Goal: Task Accomplishment & Management: Use online tool/utility

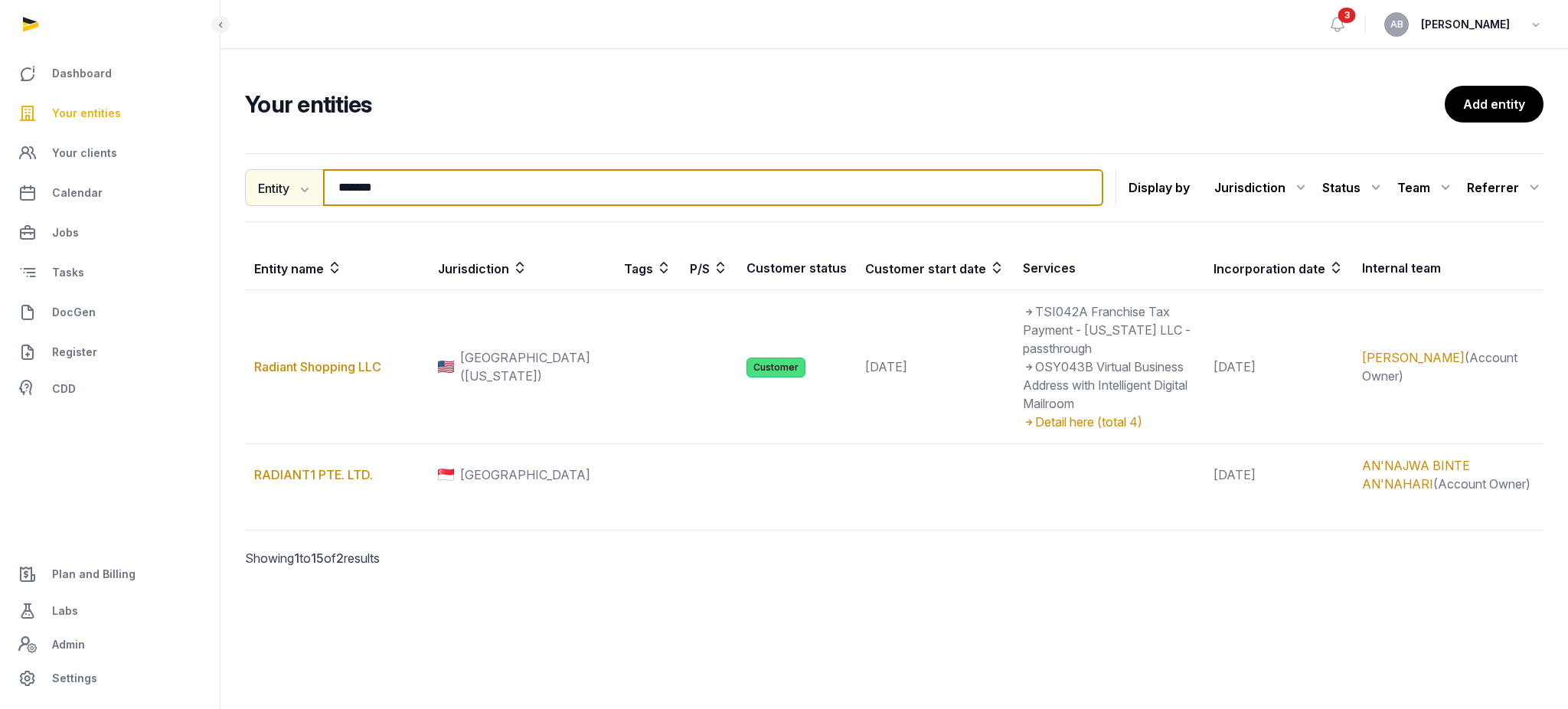
drag, startPoint x: 412, startPoint y: 188, endPoint x: 255, endPoint y: 187, distance: 157.0
click at [273, 187] on div "Entity Entity People Tags Services ******* Search" at bounding box center [674, 187] width 858 height 37
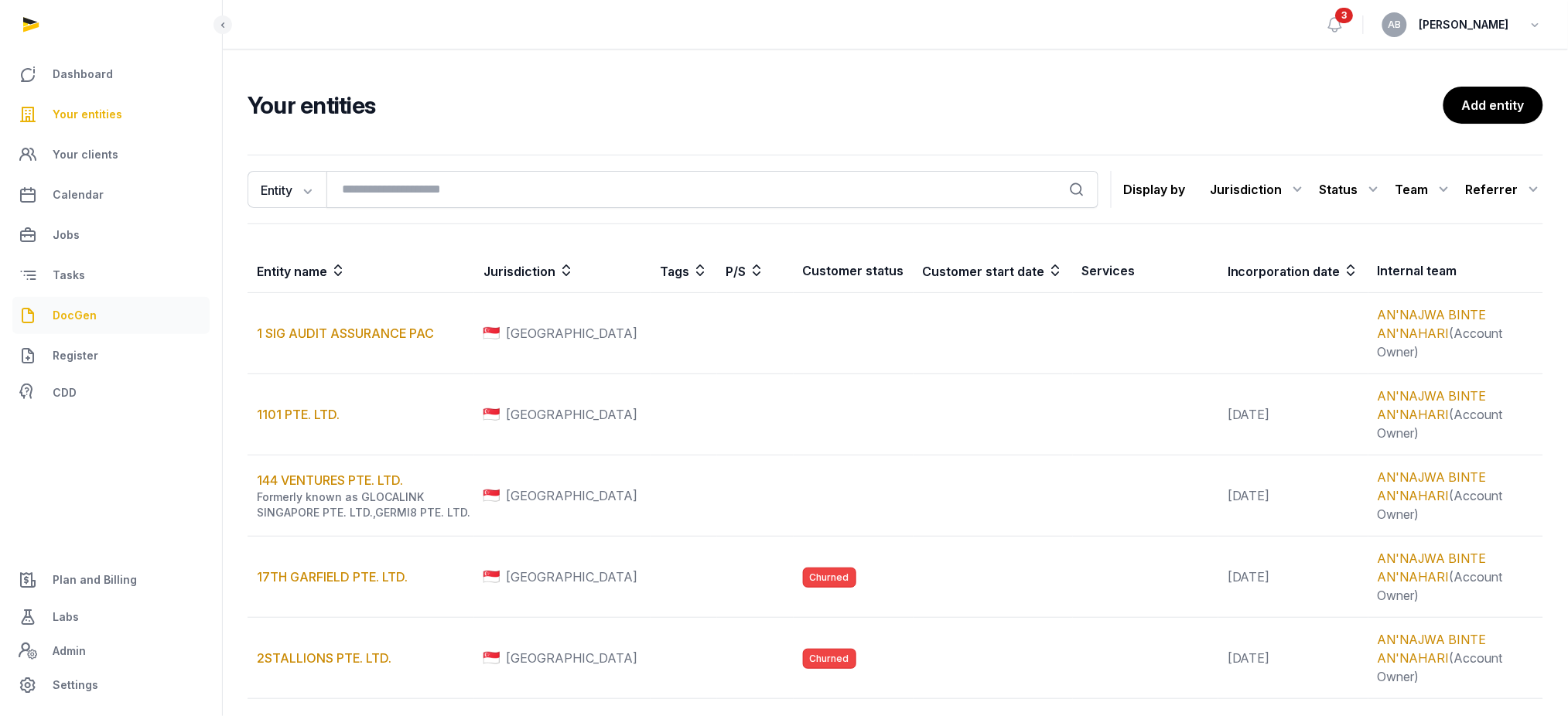
click at [100, 301] on link "DocGen" at bounding box center [111, 315] width 198 height 37
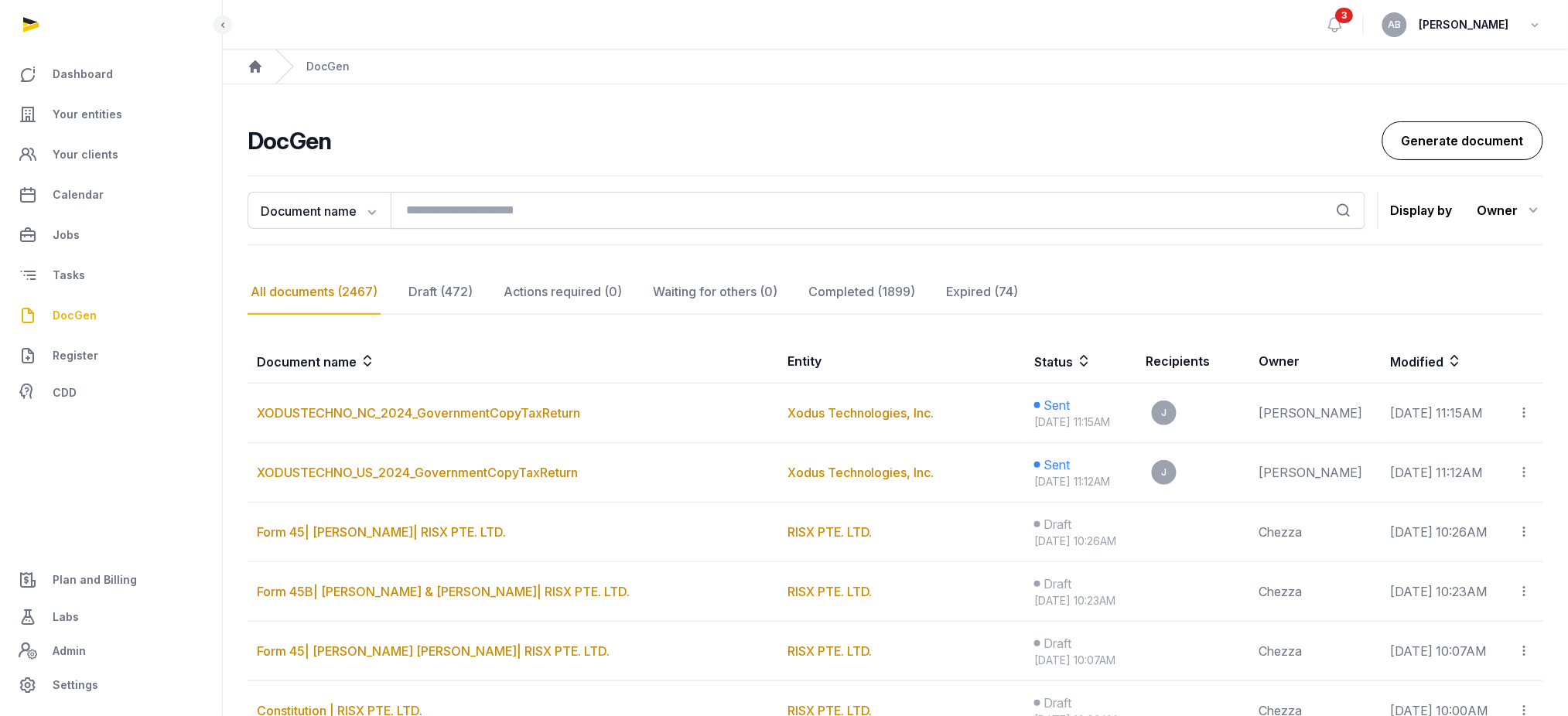
click at [1425, 149] on link "Generate document" at bounding box center [1463, 140] width 161 height 39
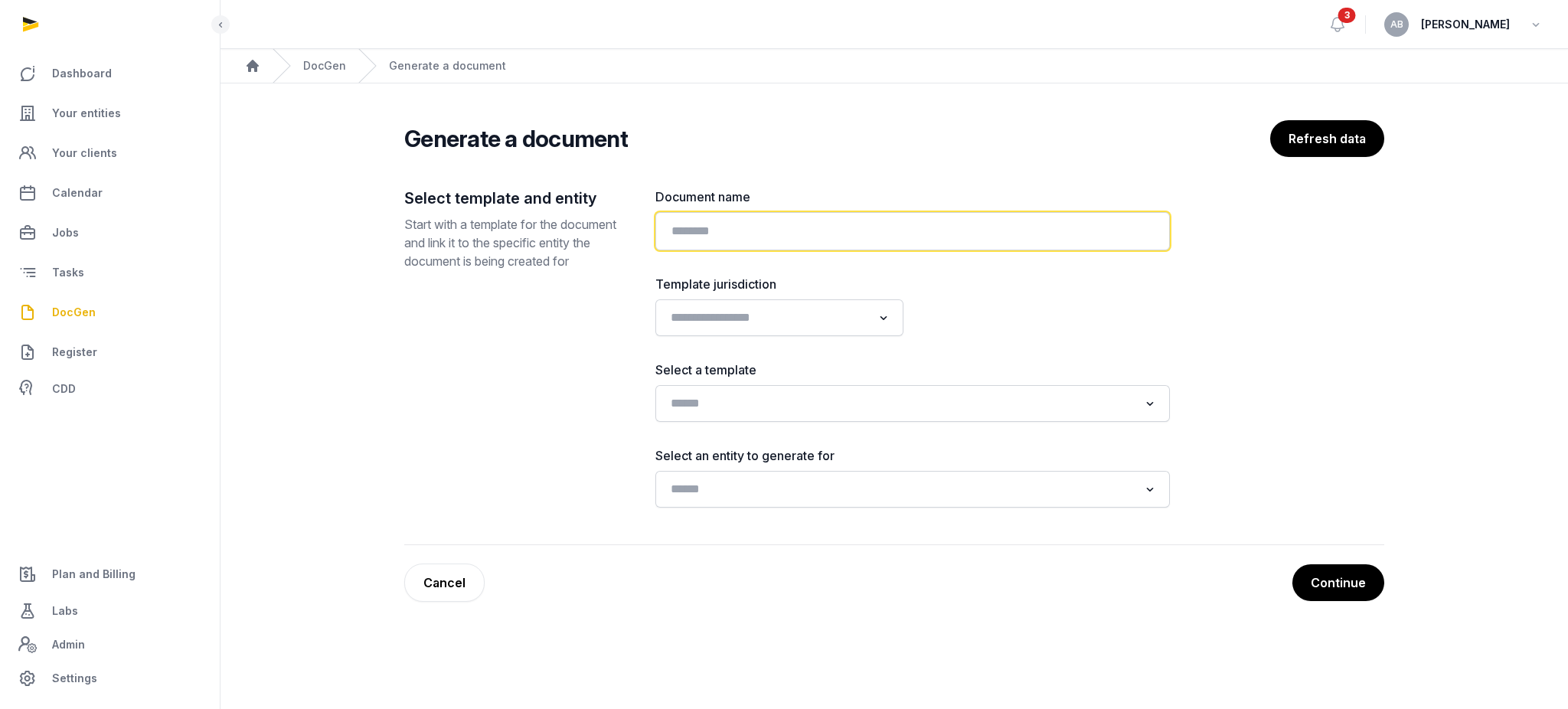
click at [688, 215] on input "text" at bounding box center [913, 231] width 514 height 39
type input "**********"
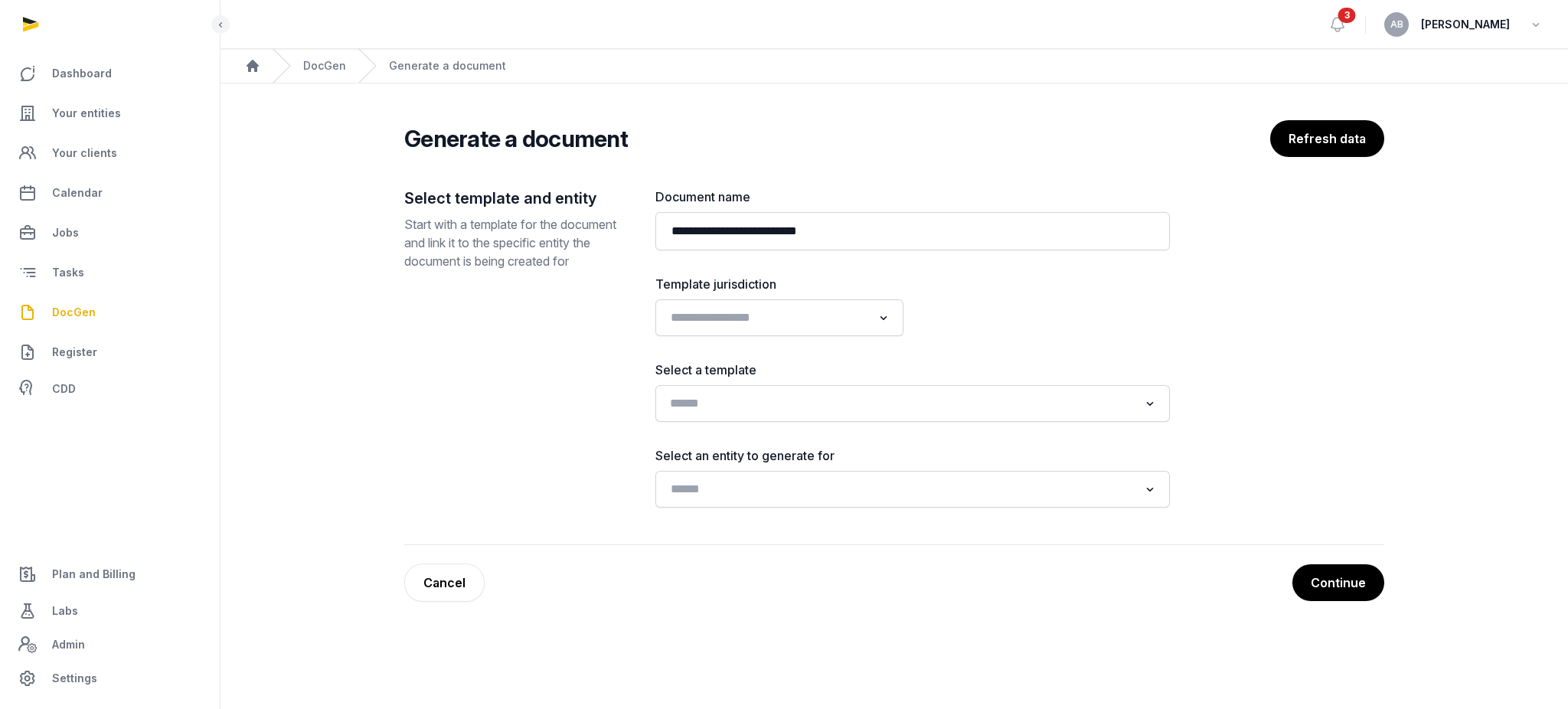
click at [698, 389] on div "Search for option" at bounding box center [901, 402] width 477 height 25
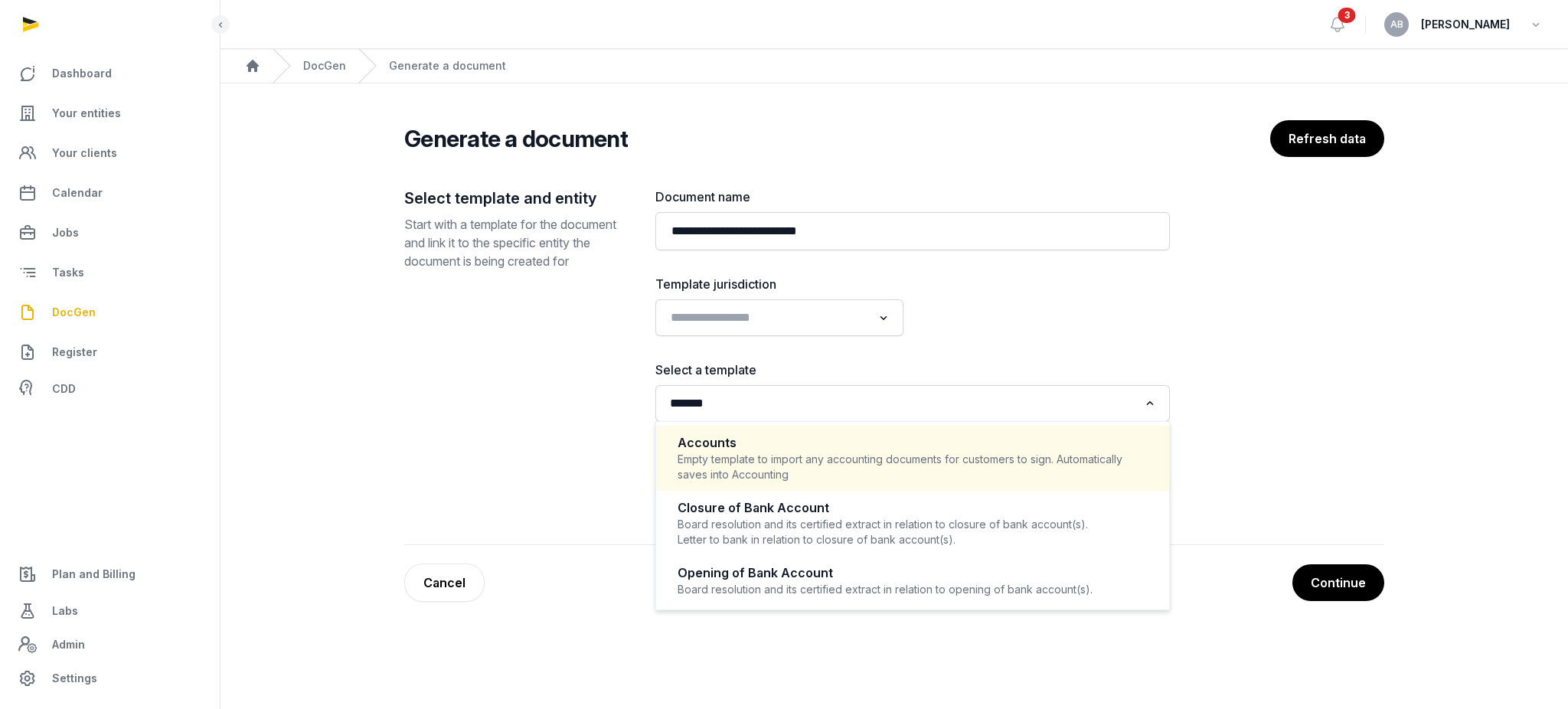
click at [726, 467] on div "Empty template to import any accounting documents for customers to sign. Automa…" at bounding box center [913, 467] width 470 height 30
type input "*******"
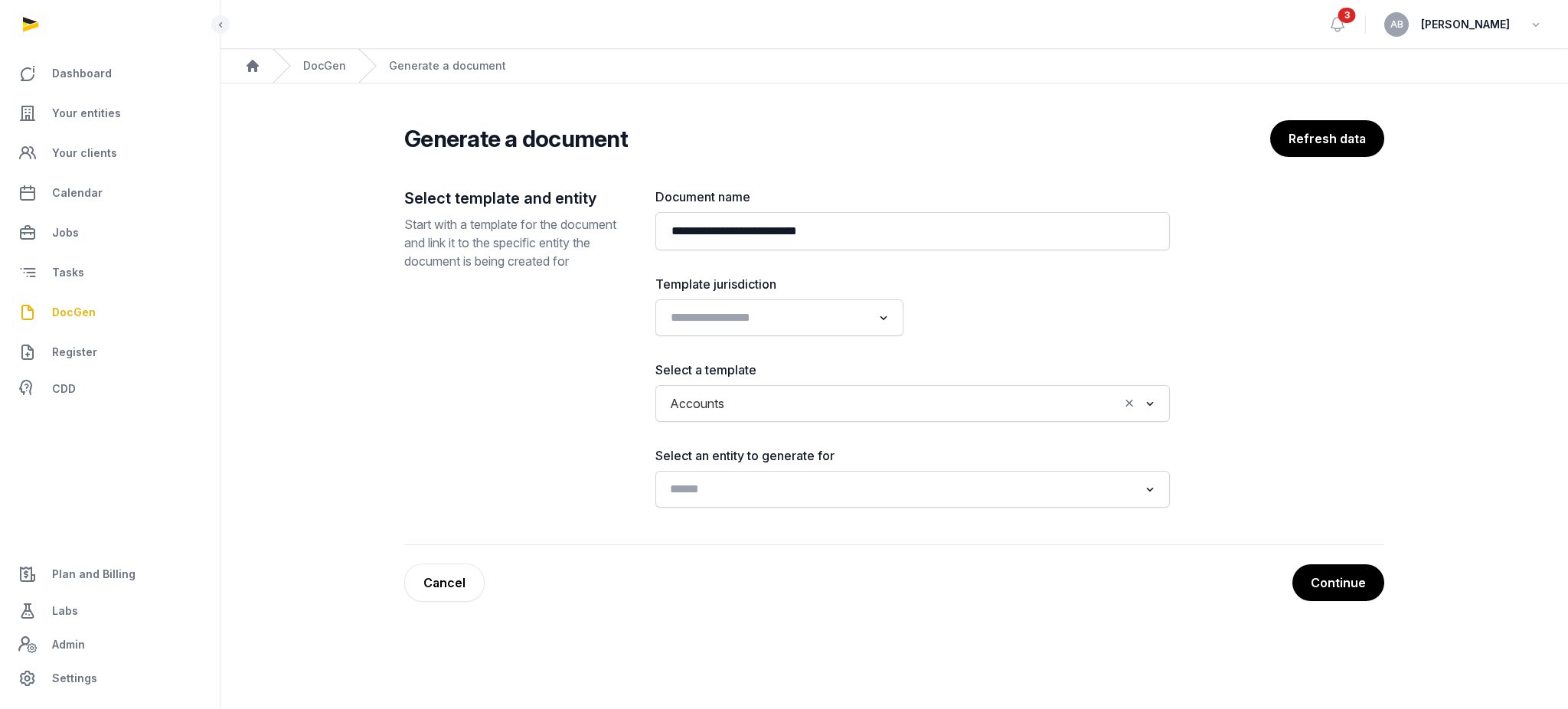
click at [714, 486] on input "Search for option" at bounding box center [901, 489] width 474 height 21
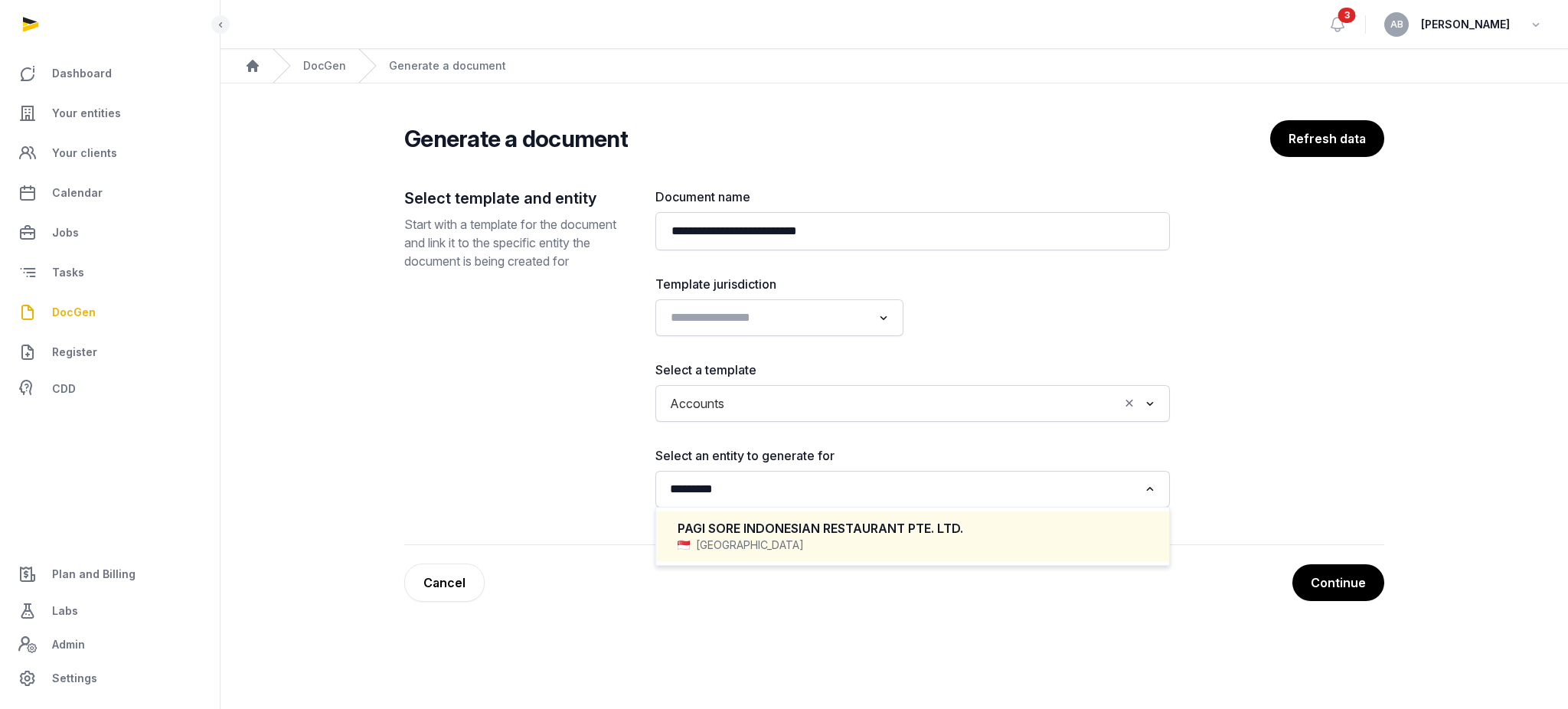
click at [768, 540] on div "[GEOGRAPHIC_DATA]" at bounding box center [913, 545] width 470 height 16
type input "*********"
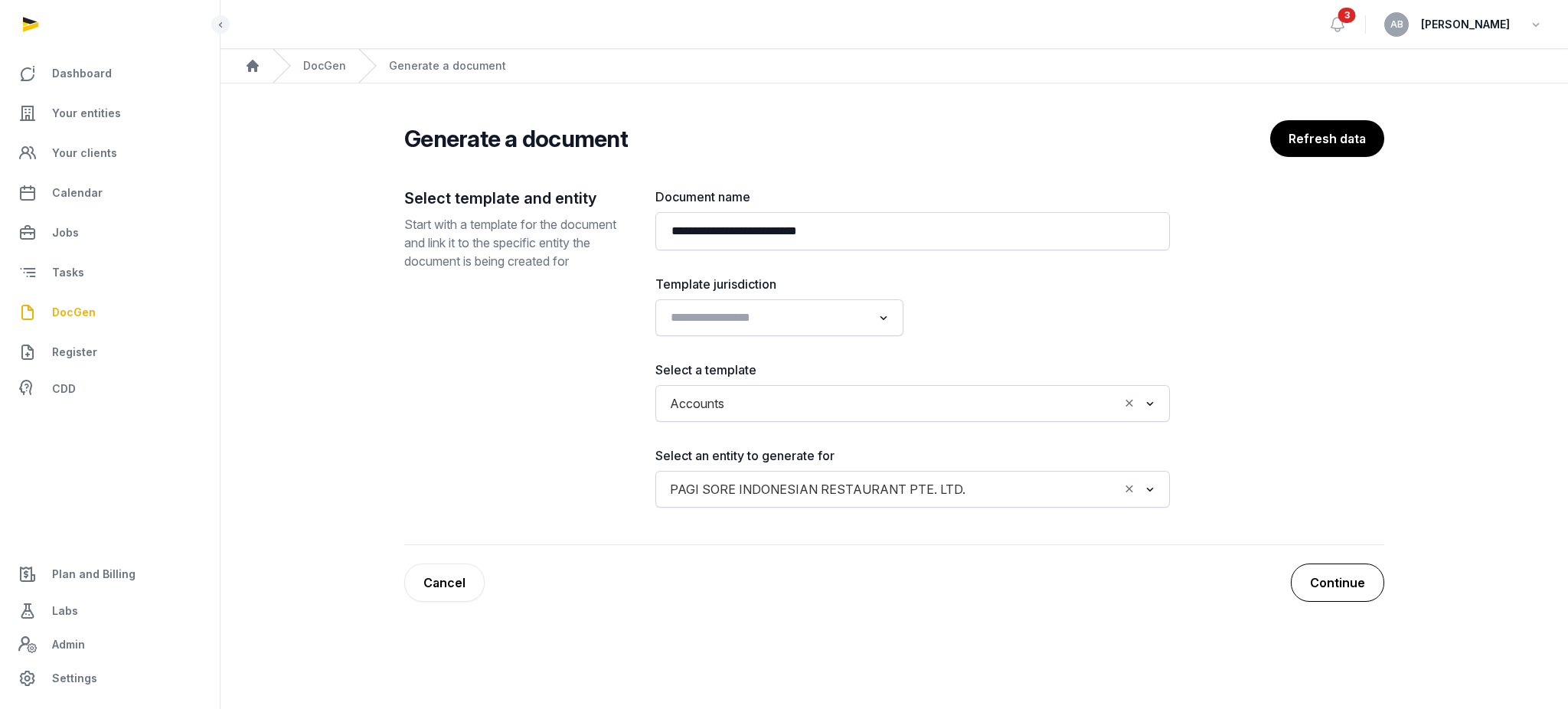
click at [1363, 592] on button "Continue" at bounding box center [1337, 582] width 94 height 39
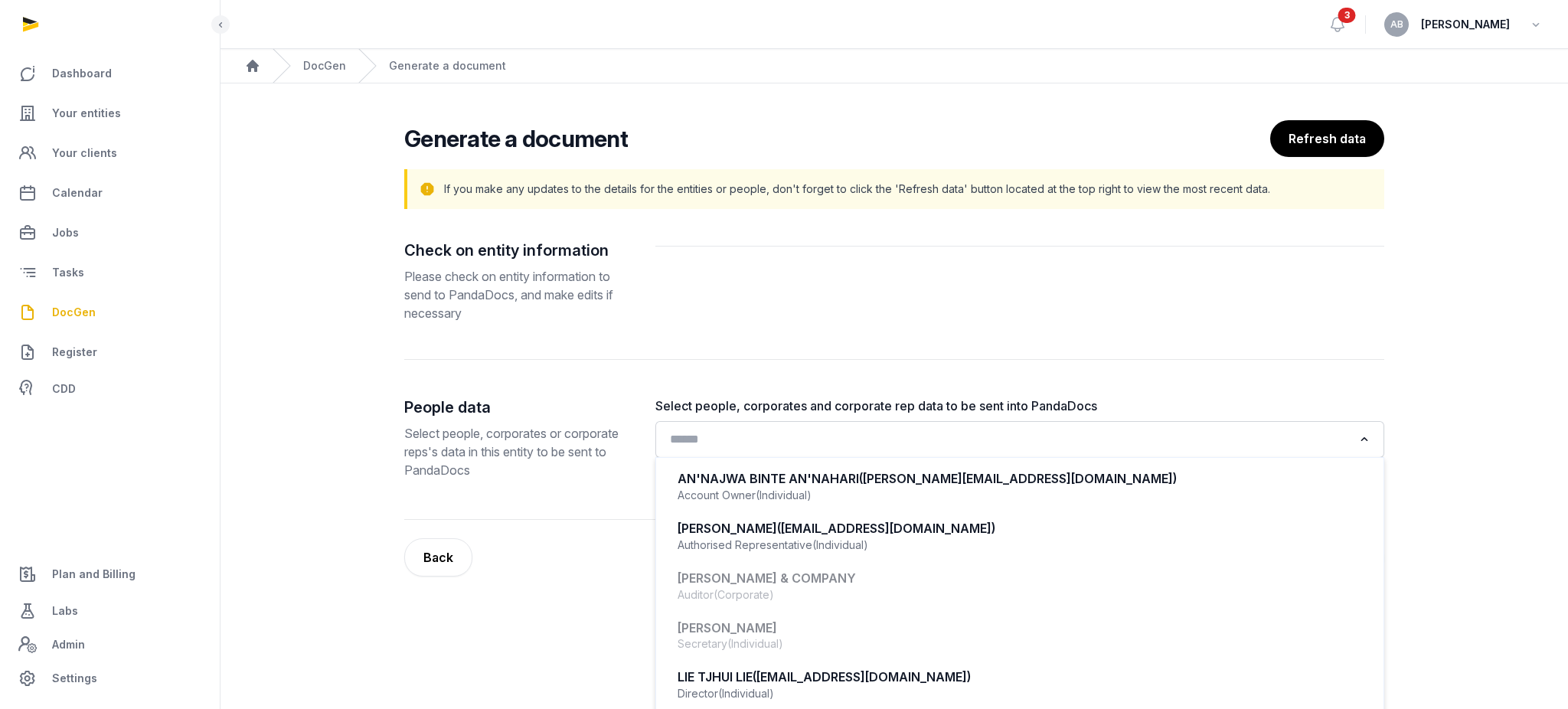
click at [859, 435] on input "Search for option" at bounding box center [1009, 440] width 688 height 21
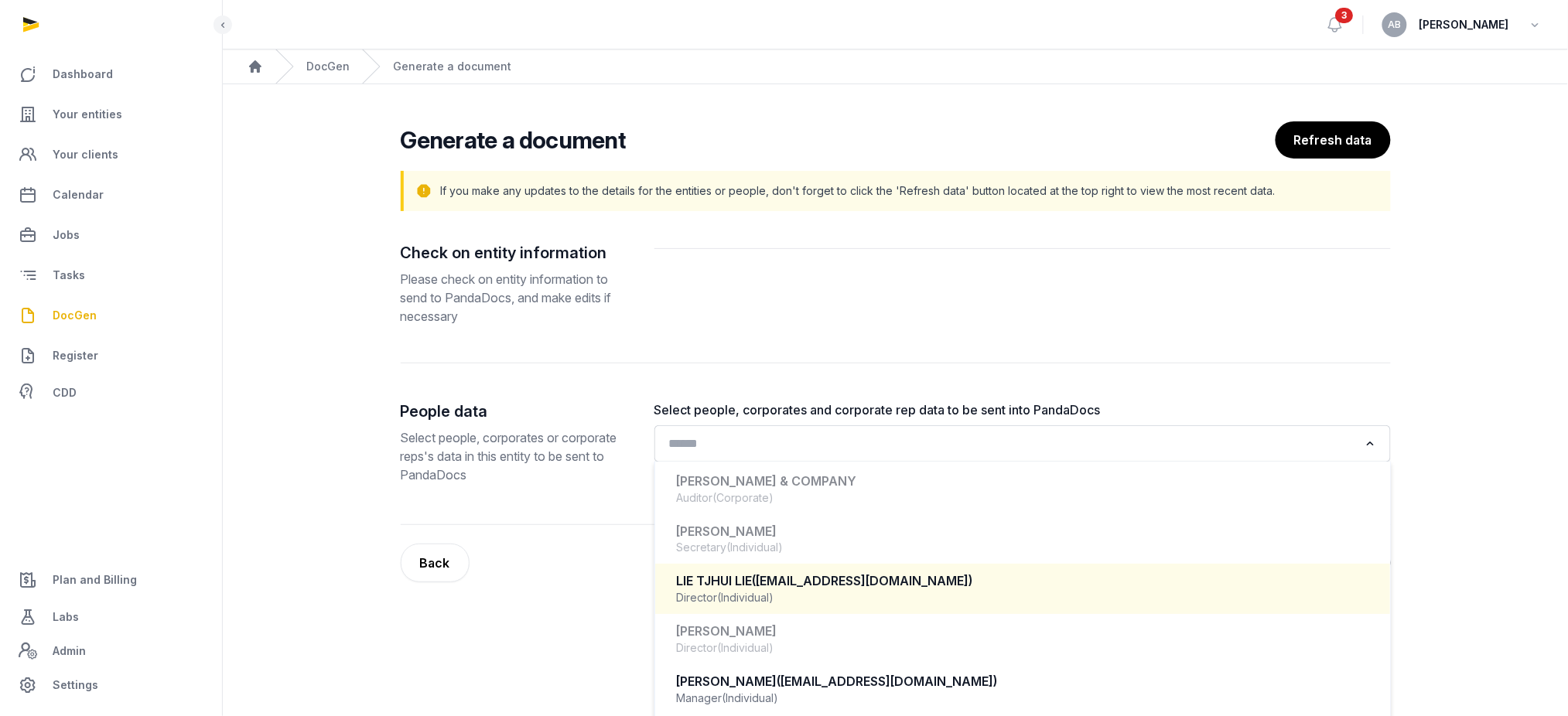
scroll to position [140, 0]
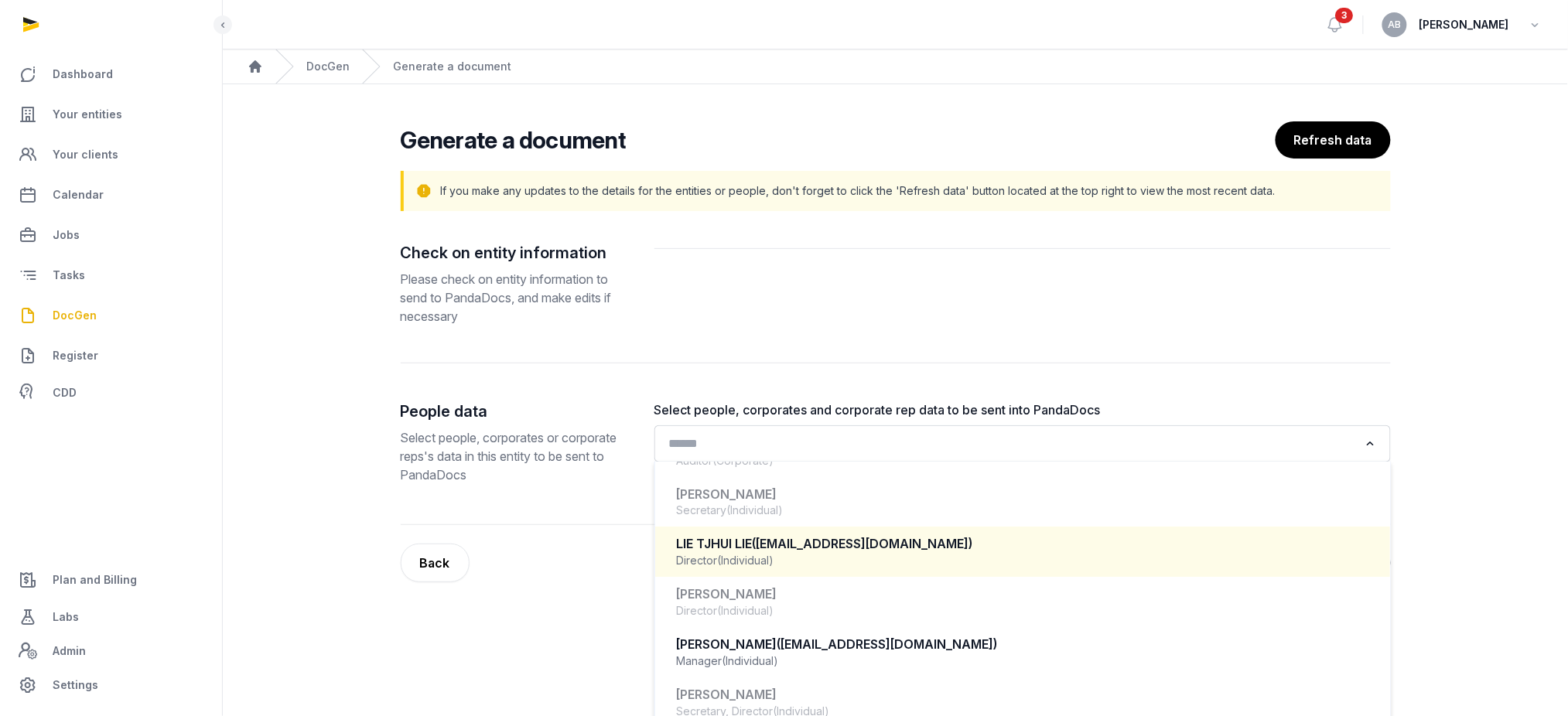
click at [818, 568] on div "LIE TJHUI LIE ([EMAIL_ADDRESS][DOMAIN_NAME]) Director (Individual)" at bounding box center [1023, 551] width 704 height 46
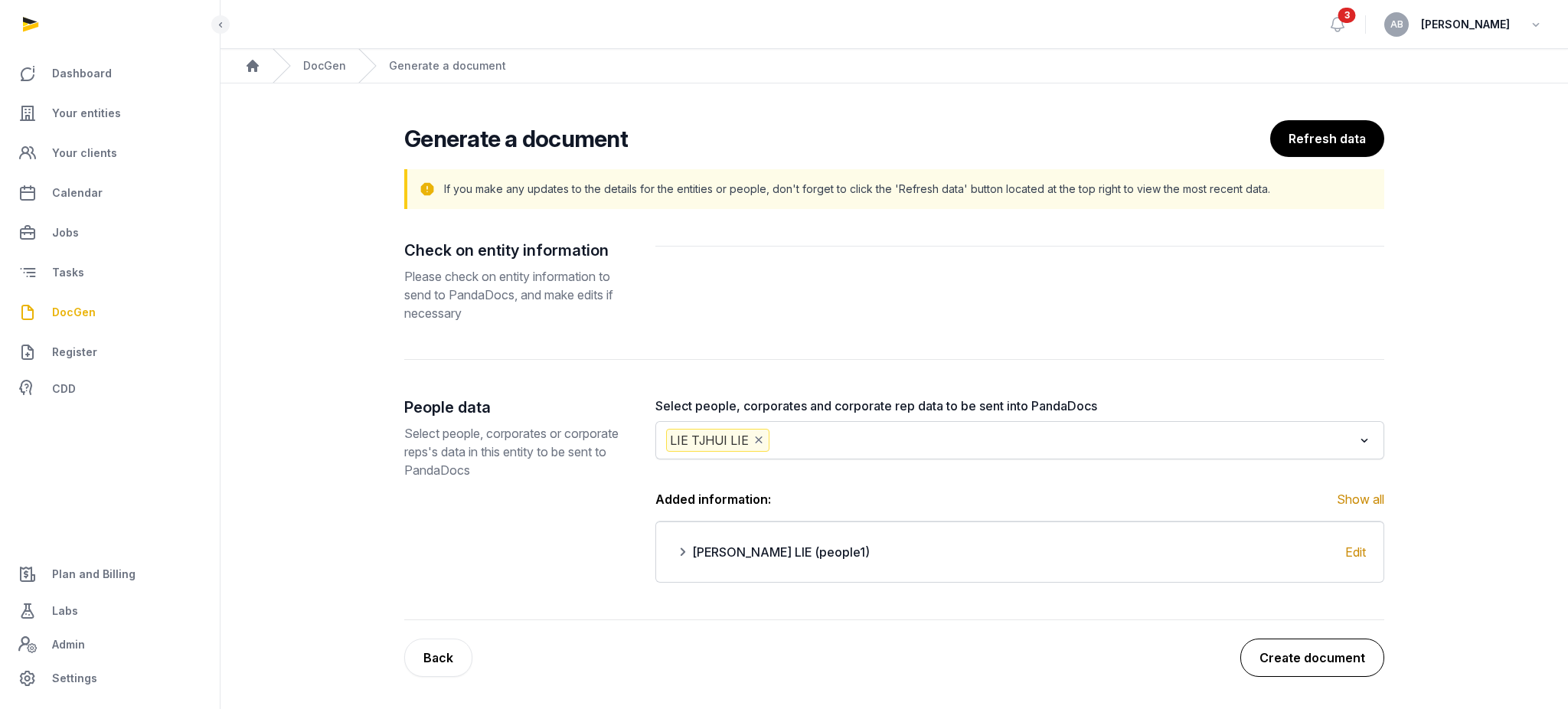
click at [1324, 662] on button "Create document" at bounding box center [1312, 657] width 144 height 39
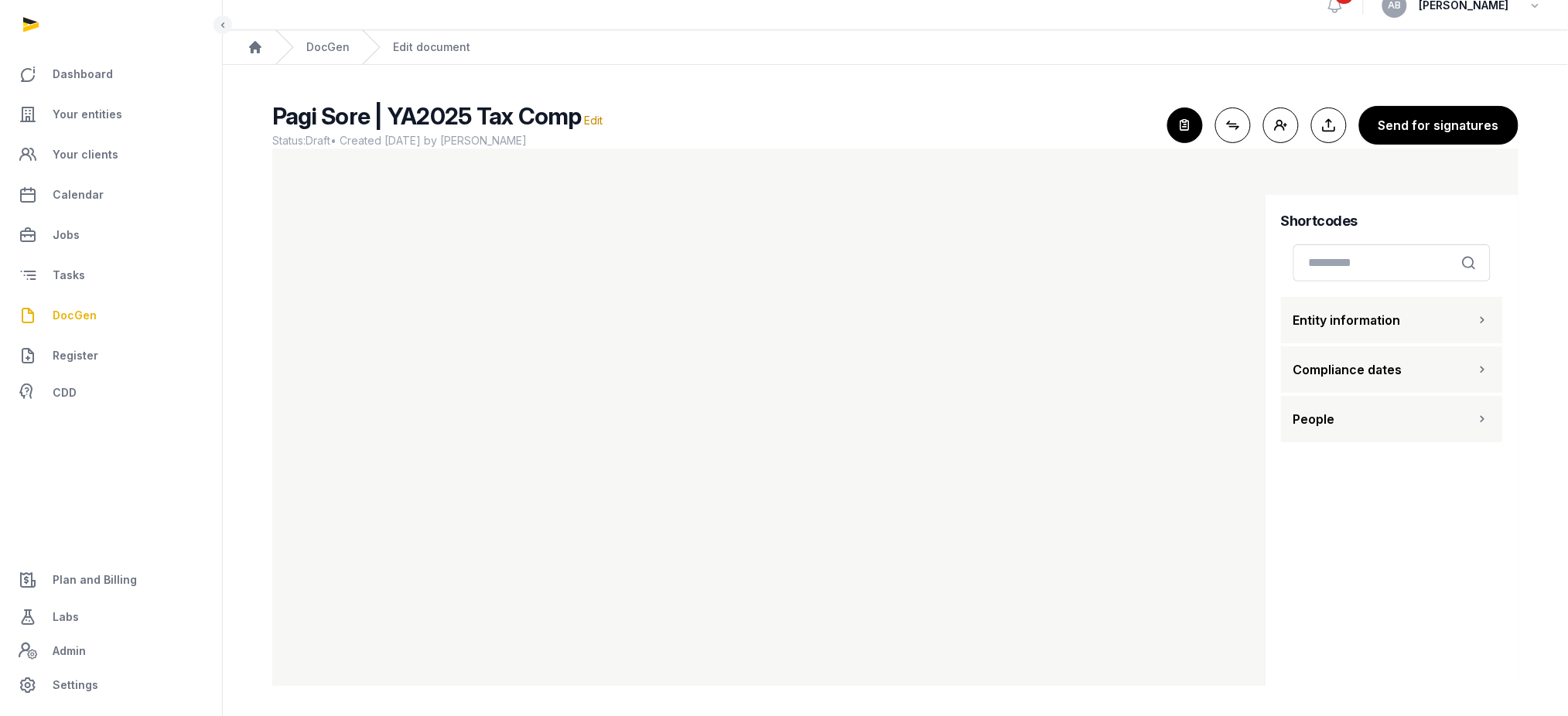
scroll to position [14, 0]
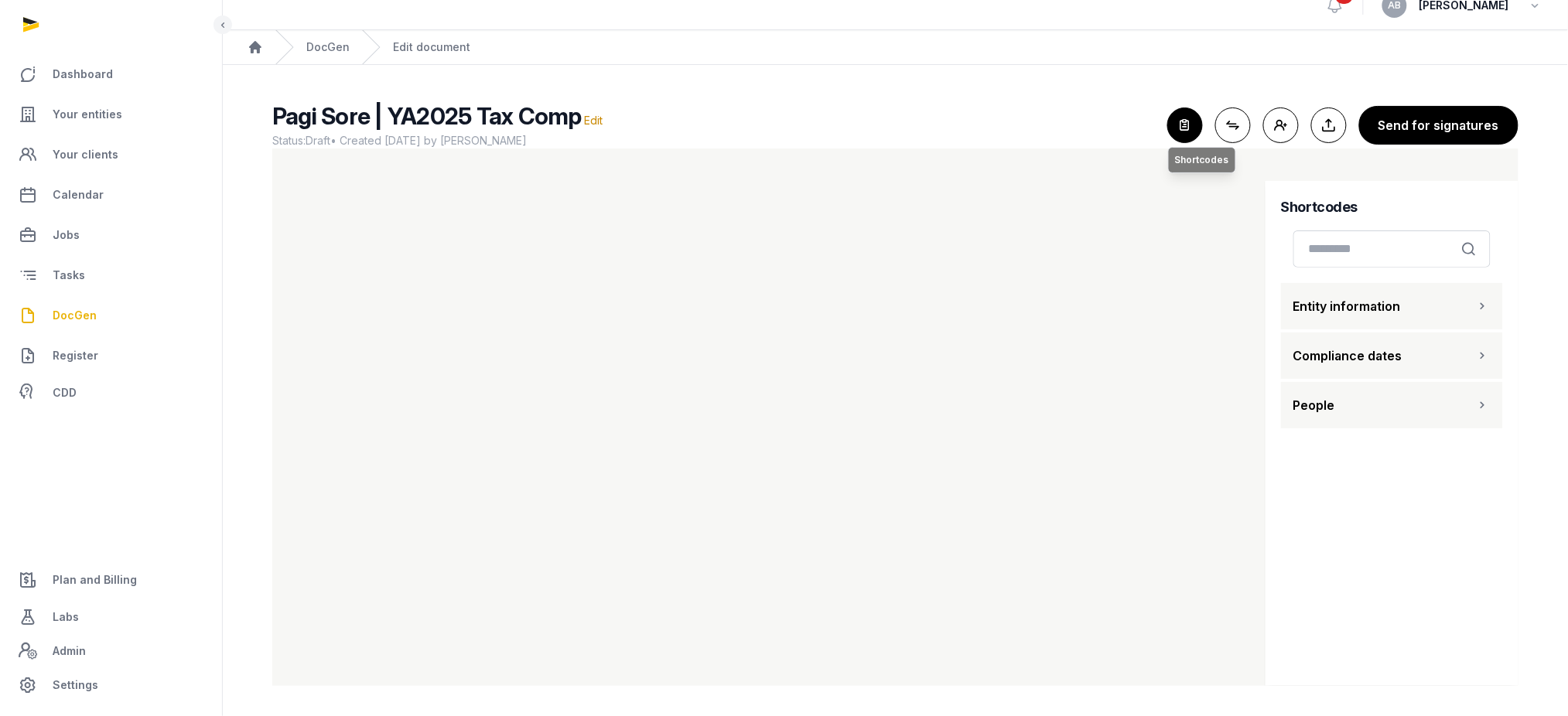
click at [1189, 108] on icon "button" at bounding box center [1185, 124] width 34 height 34
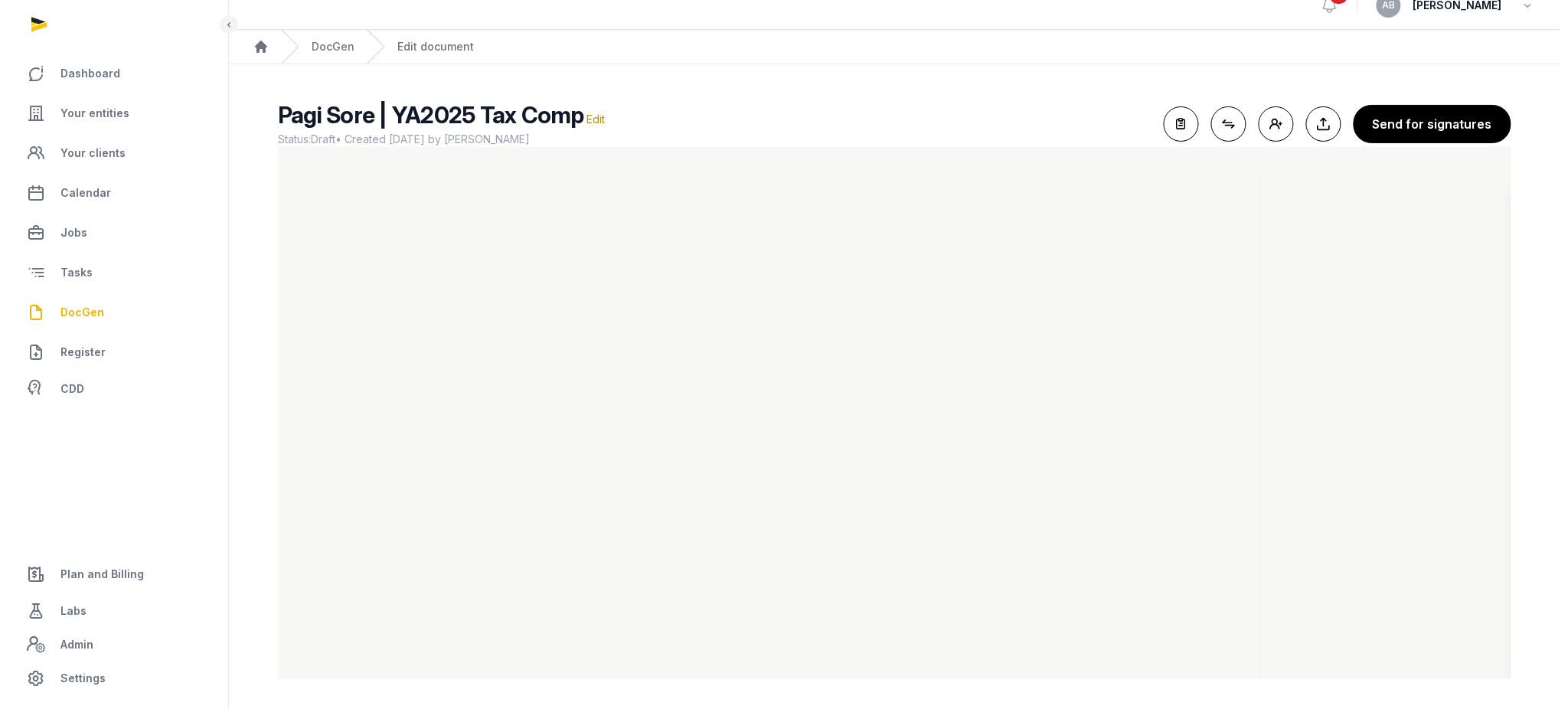
scroll to position [0, 0]
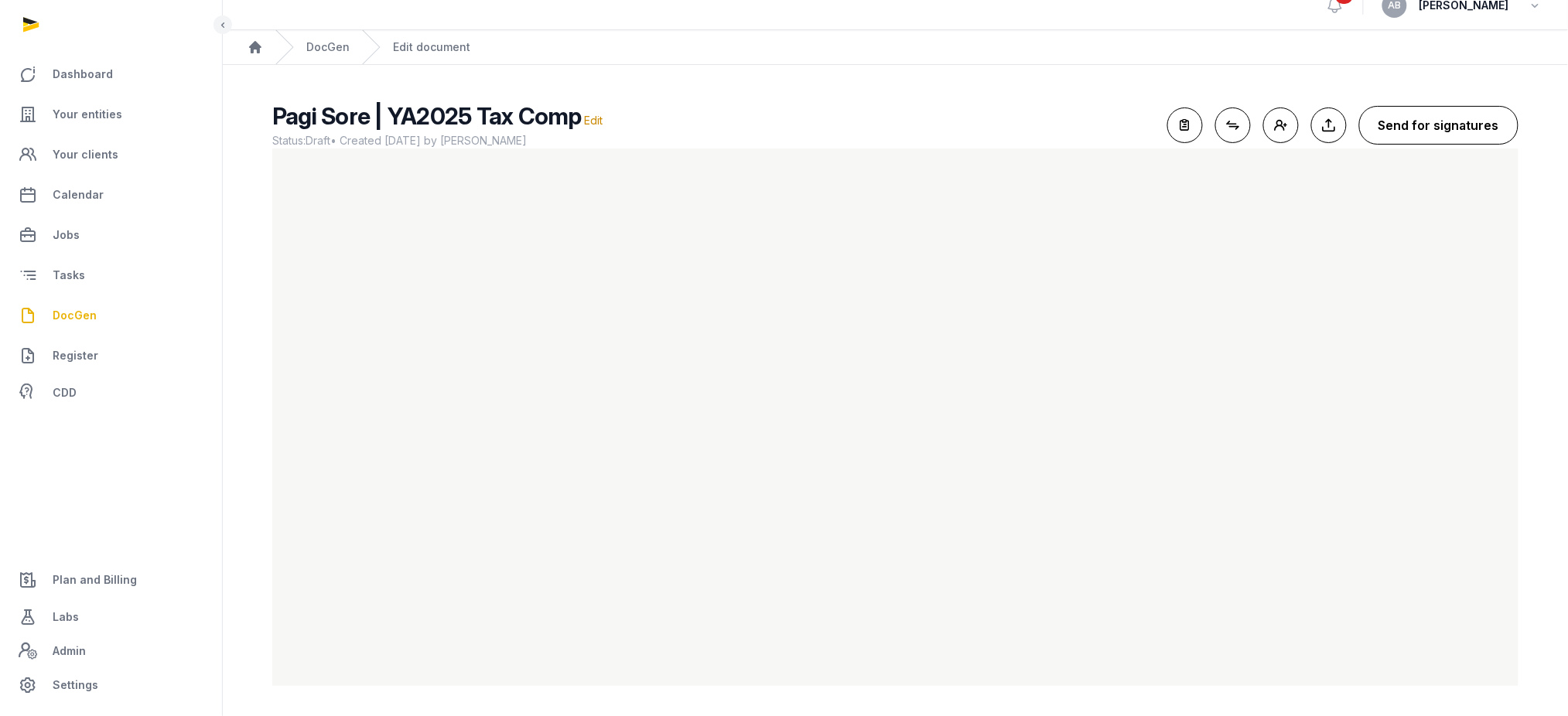
click at [1455, 124] on button "Send for signatures" at bounding box center [1439, 125] width 159 height 39
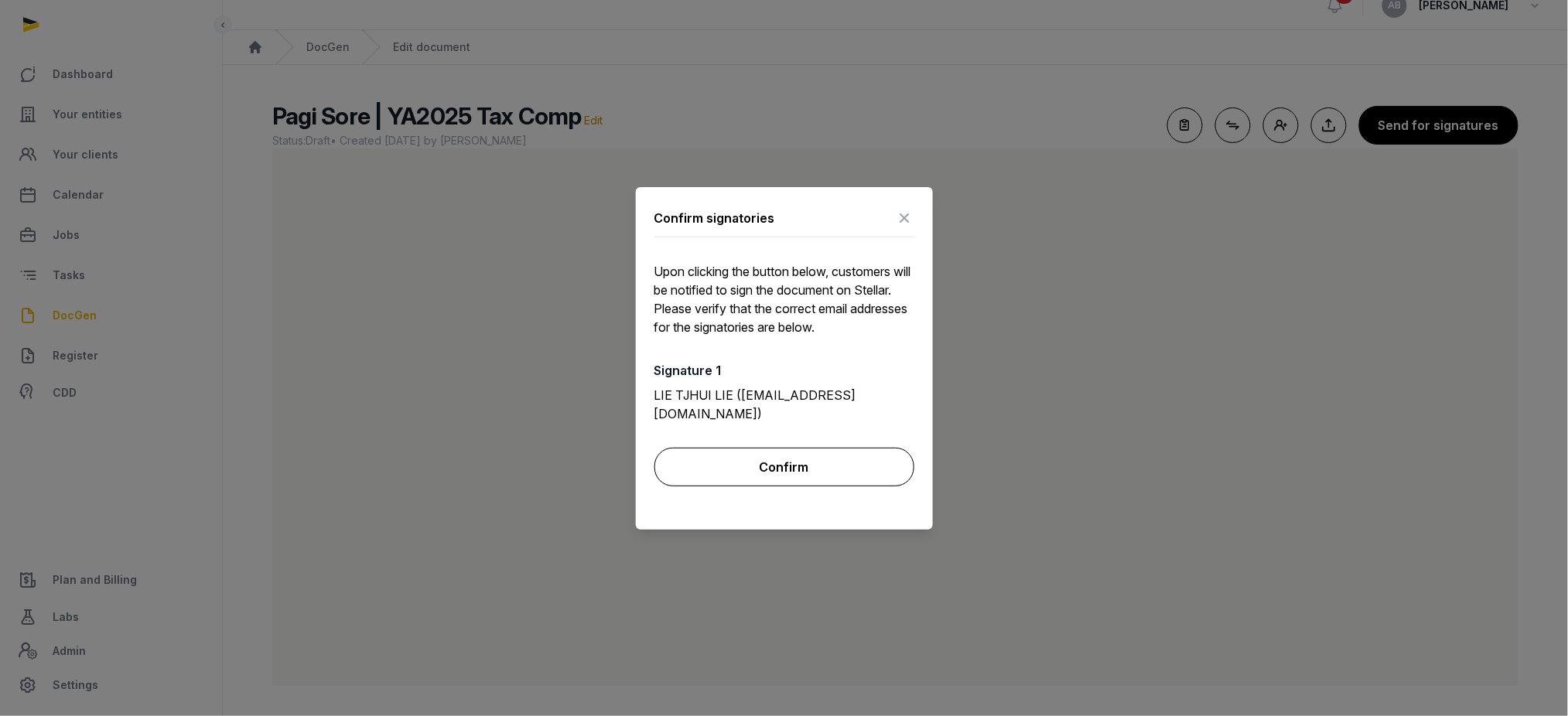
click at [780, 464] on button "Confirm" at bounding box center [784, 467] width 260 height 39
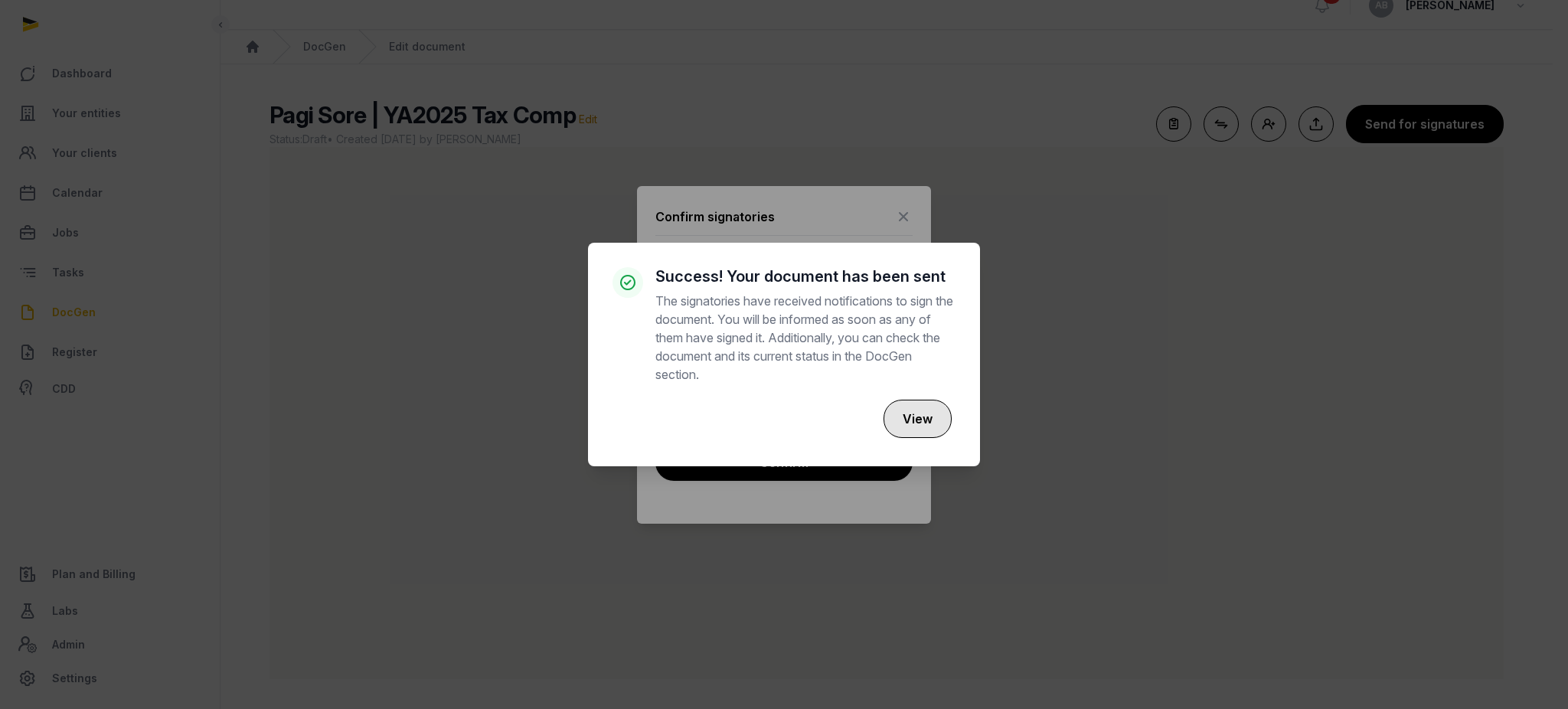
click at [905, 414] on button "View" at bounding box center [917, 418] width 68 height 39
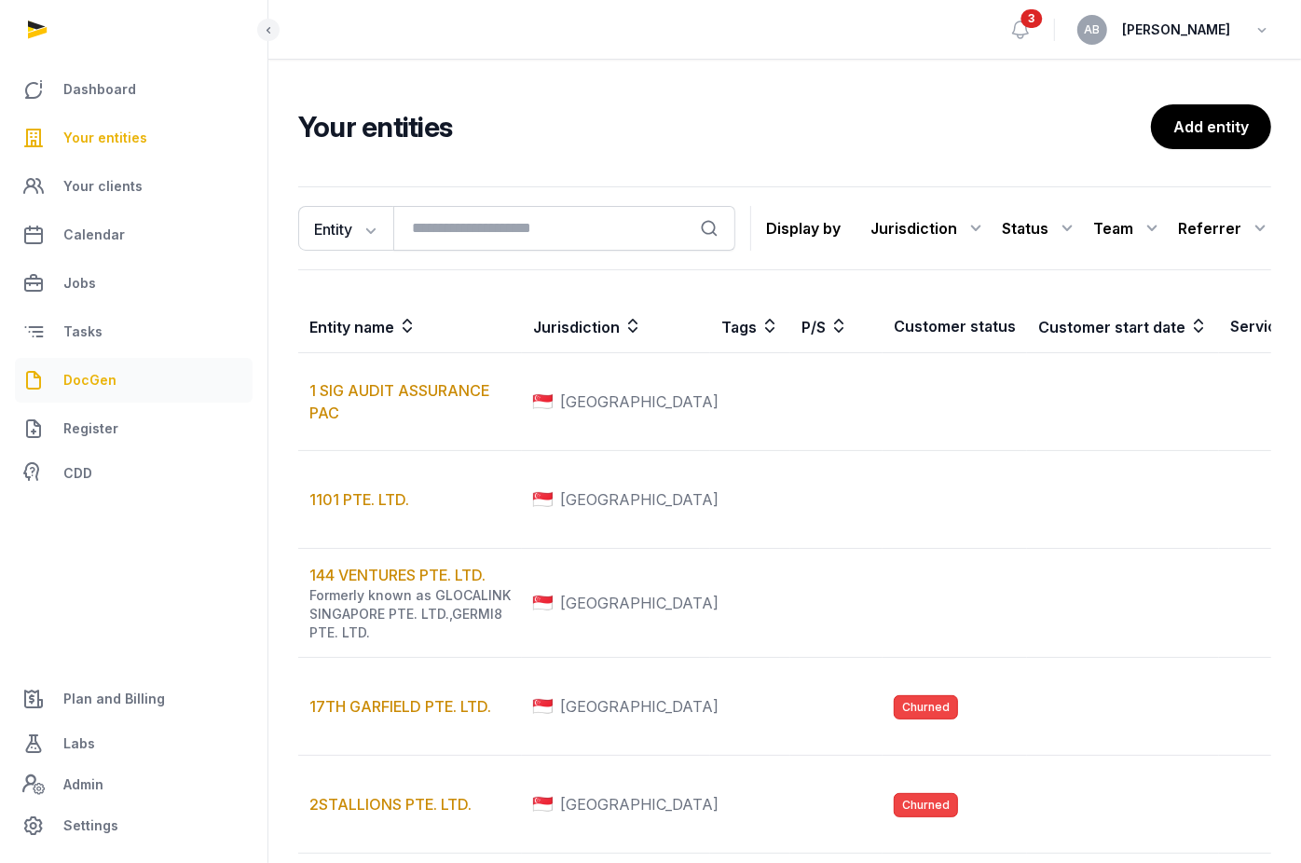
click at [117, 386] on link "DocGen" at bounding box center [134, 380] width 238 height 45
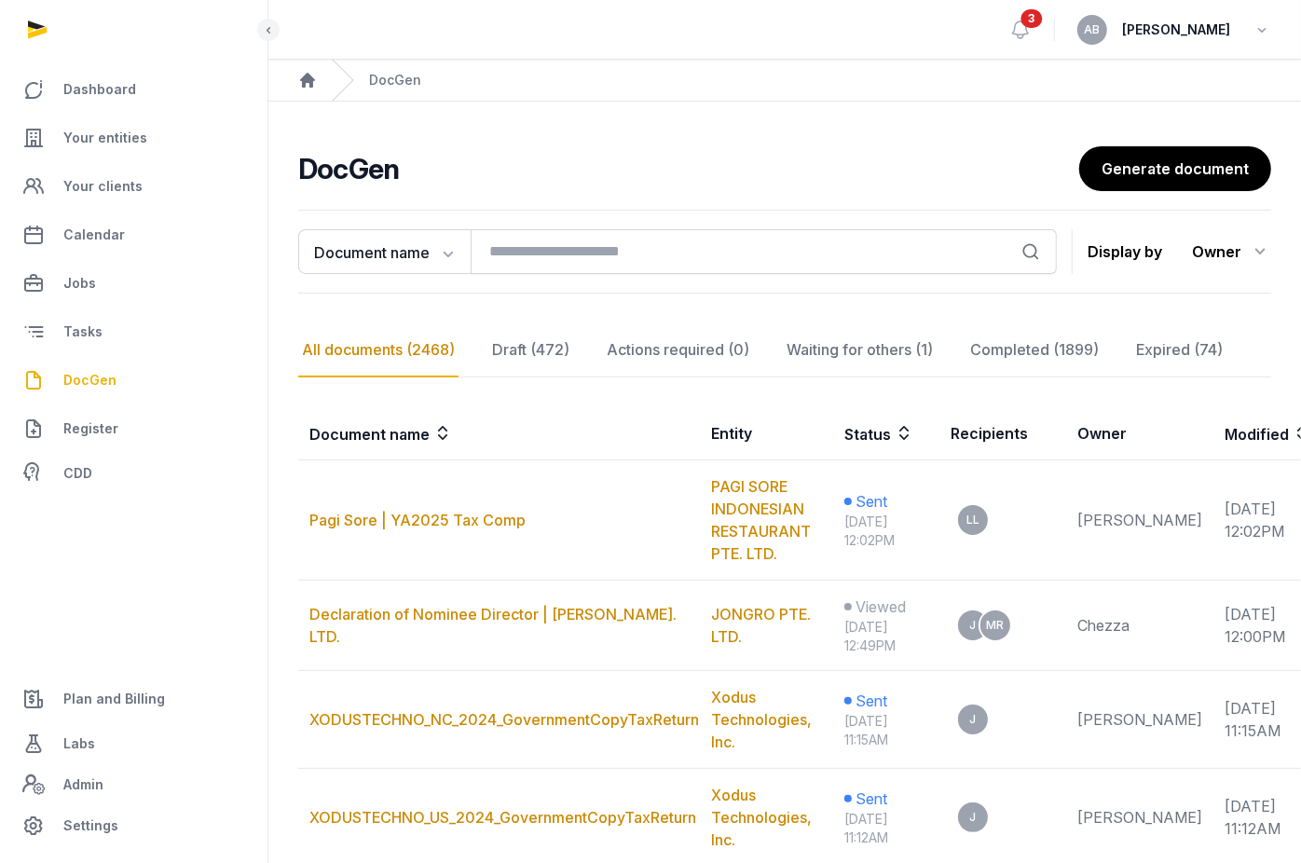
click at [883, 173] on h2 "DocGen" at bounding box center [688, 169] width 781 height 34
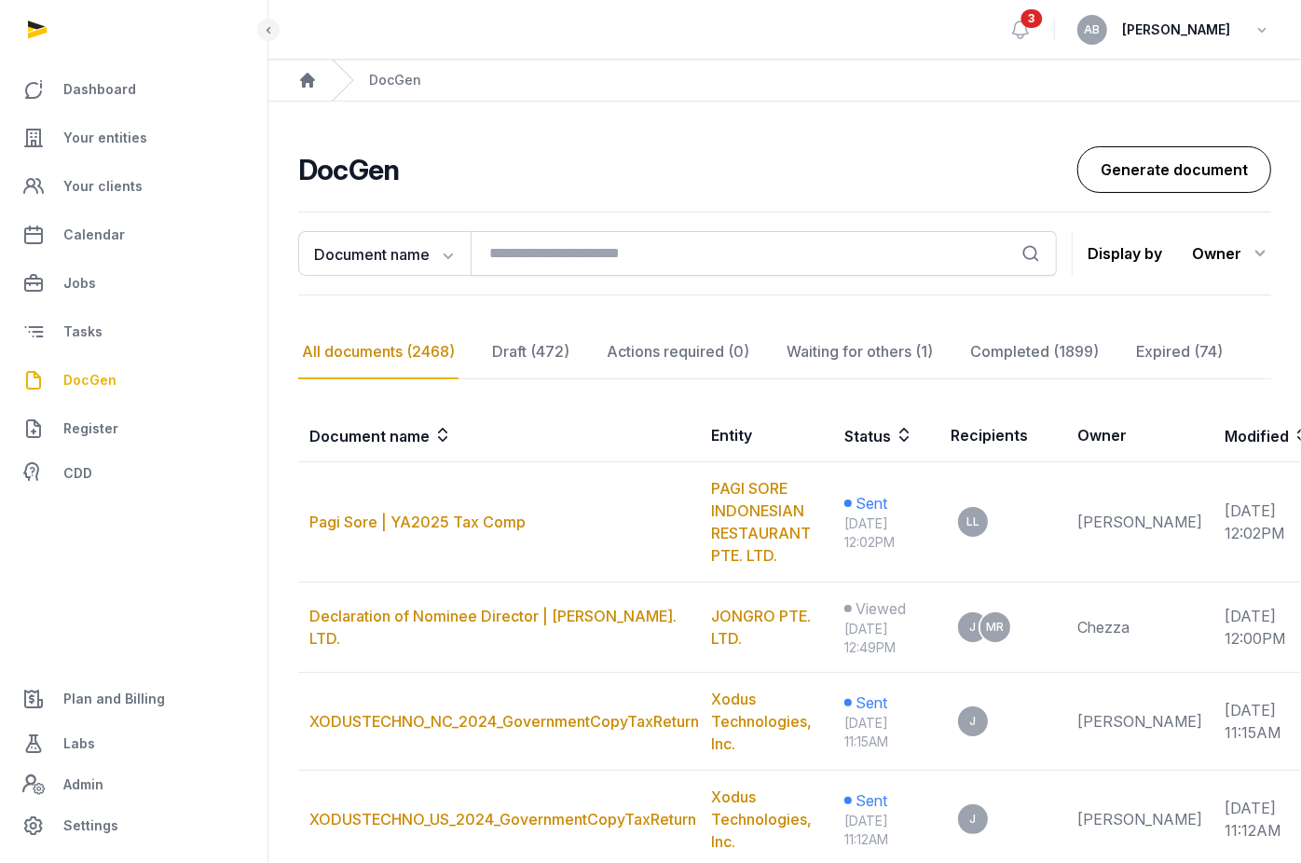
click at [951, 171] on link "Generate document" at bounding box center [1174, 169] width 194 height 47
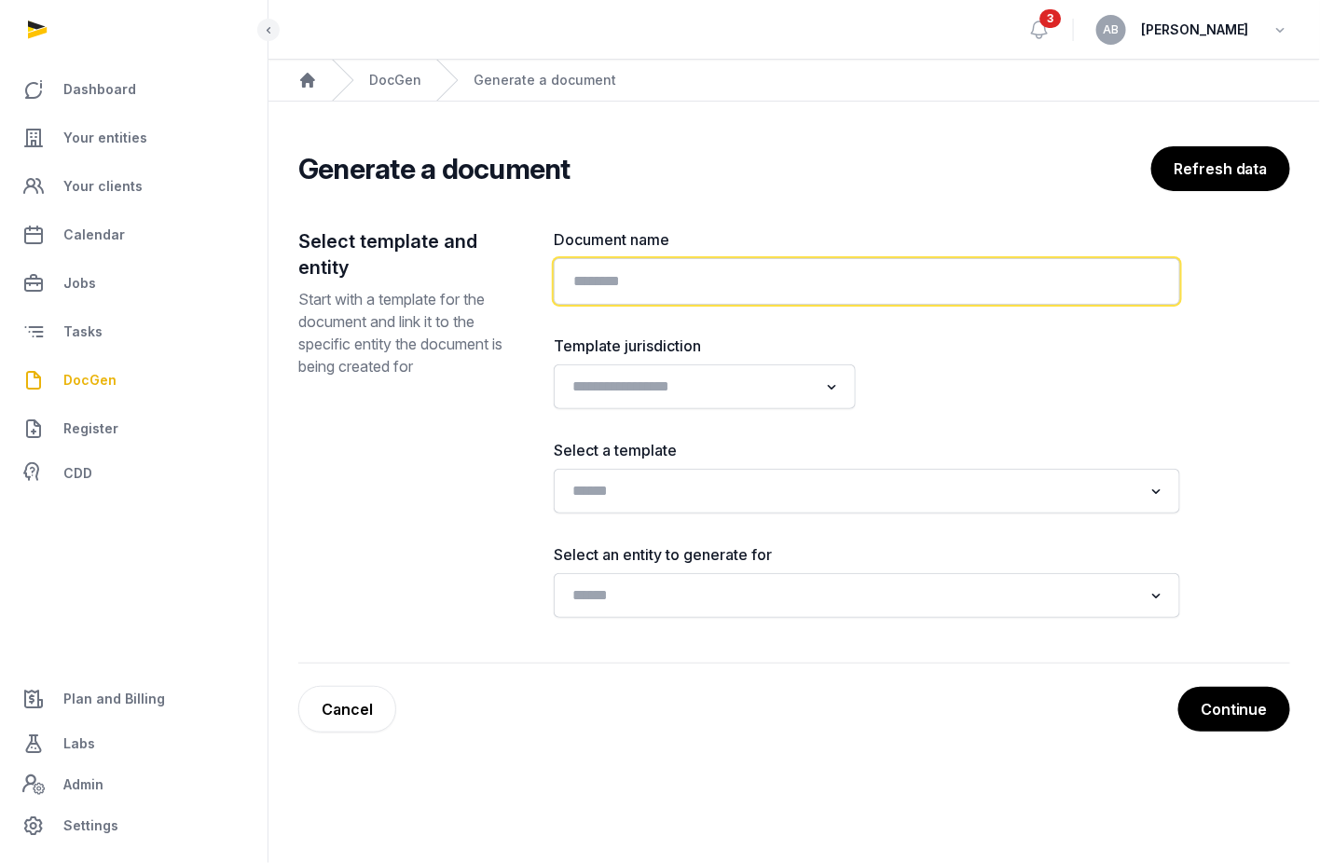
click at [676, 268] on input "text" at bounding box center [867, 281] width 626 height 47
click at [639, 279] on input "**********" at bounding box center [867, 281] width 626 height 47
type input "**********"
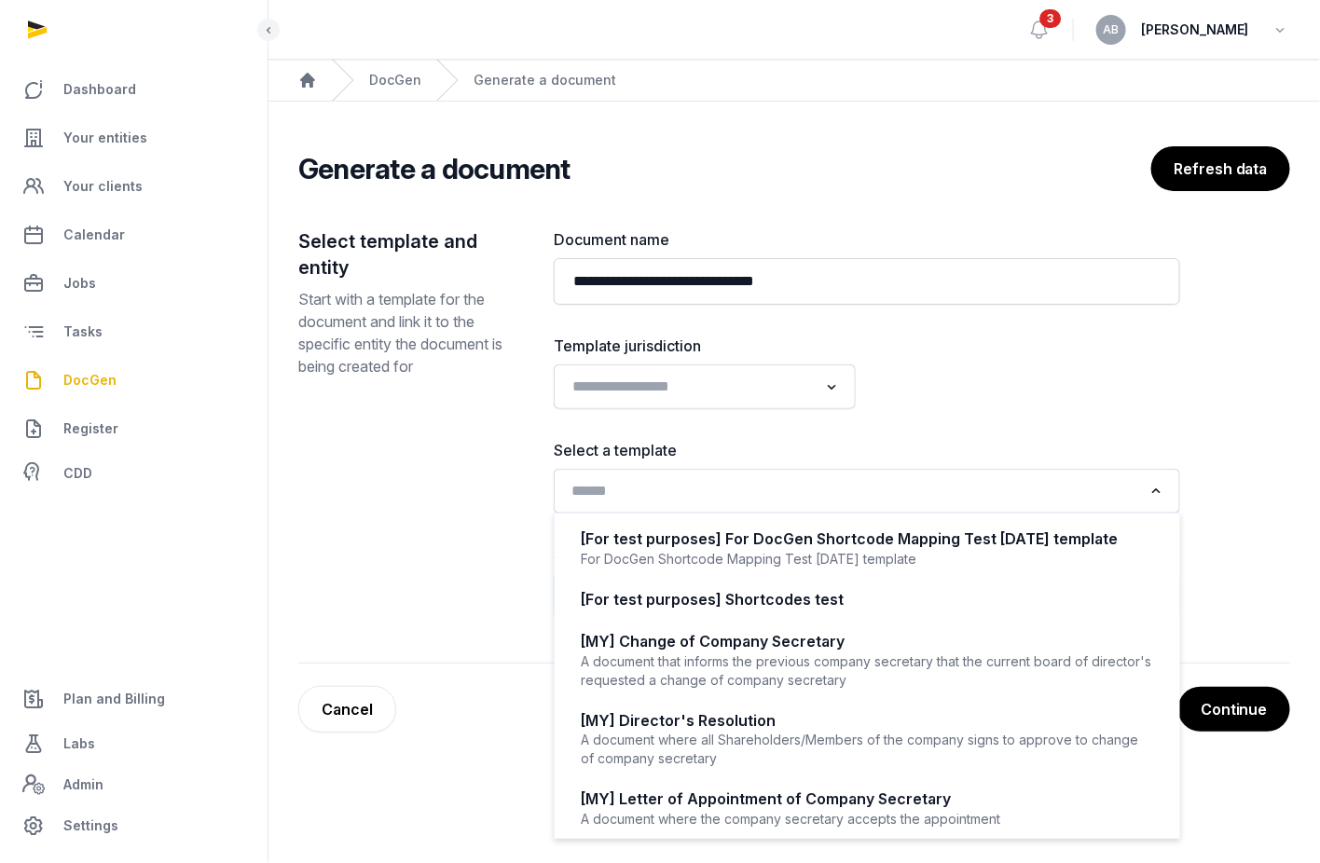
click at [719, 478] on input "Search for option" at bounding box center [853, 491] width 577 height 26
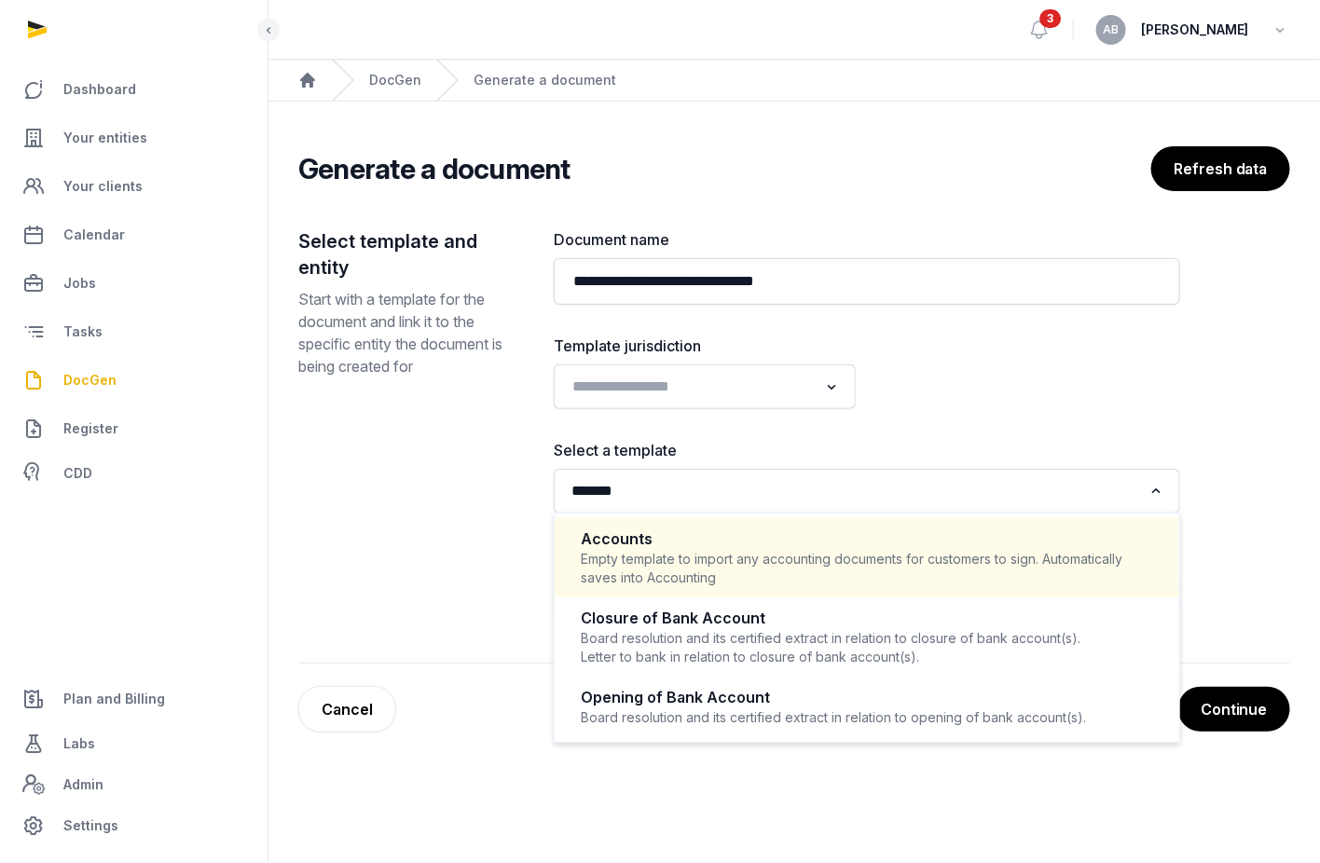
click at [660, 544] on div "Accounts" at bounding box center [867, 538] width 572 height 21
type input "*******"
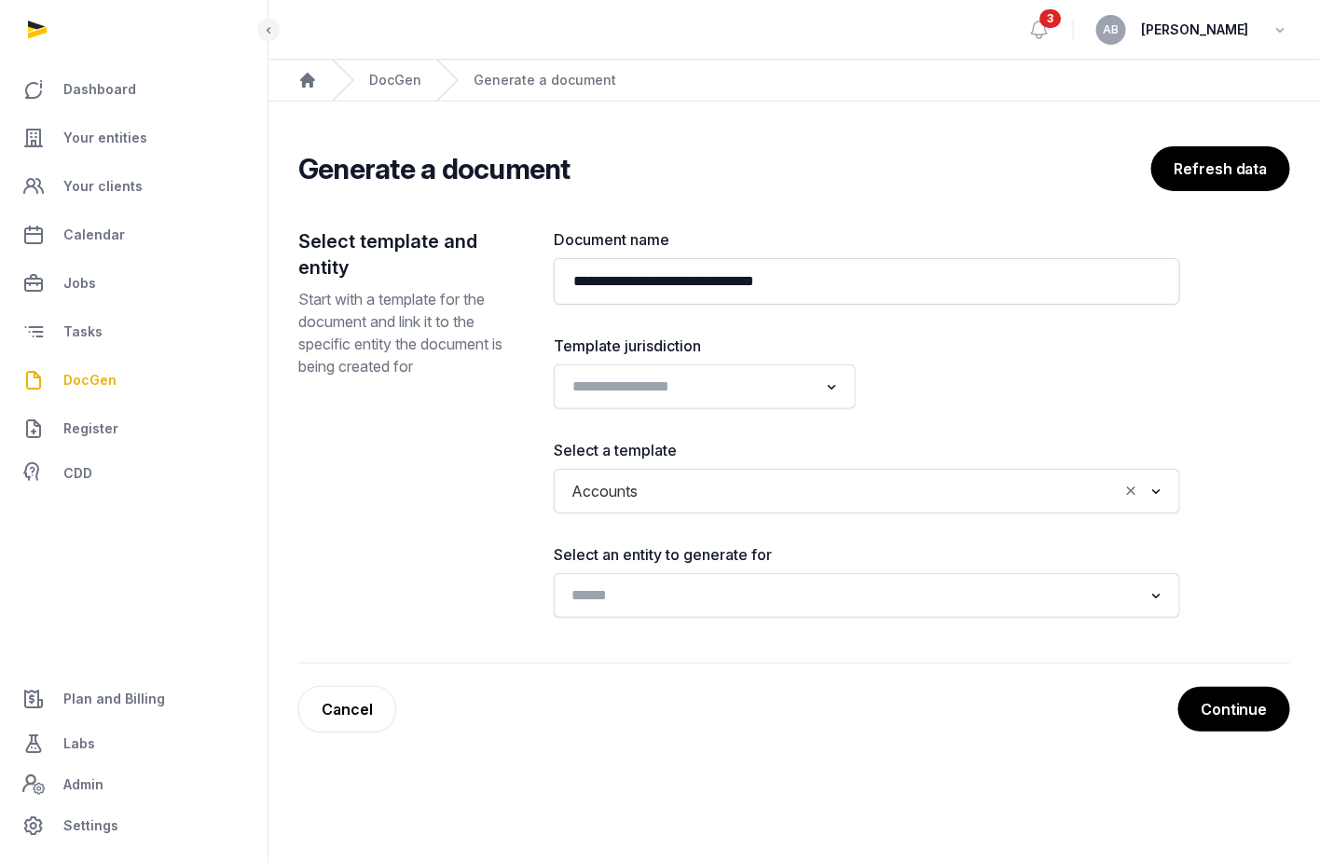
click at [649, 609] on div "Loading..." at bounding box center [867, 596] width 608 height 34
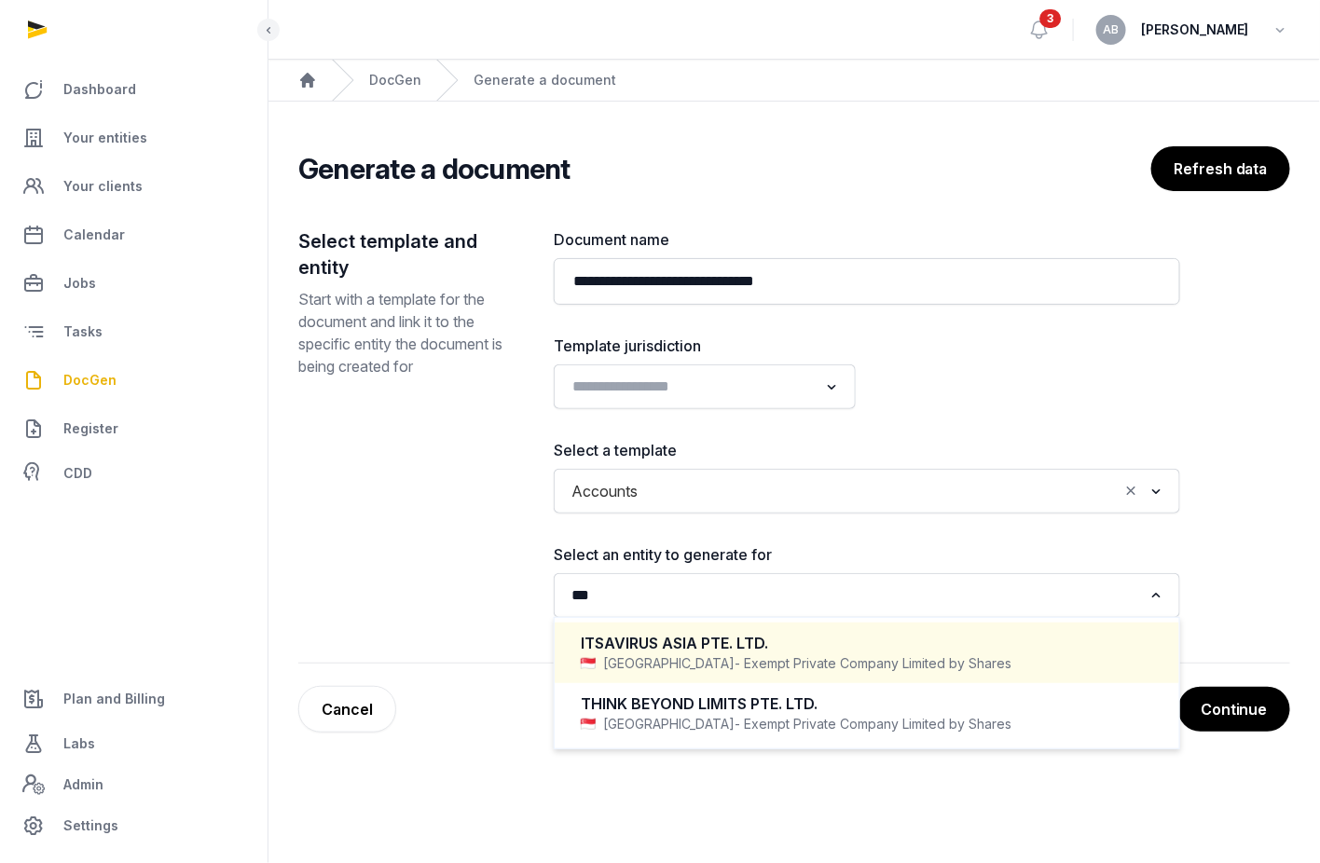
click at [674, 649] on div "ITSAVIRUS ASIA PTE. LTD." at bounding box center [867, 643] width 572 height 21
type input "***"
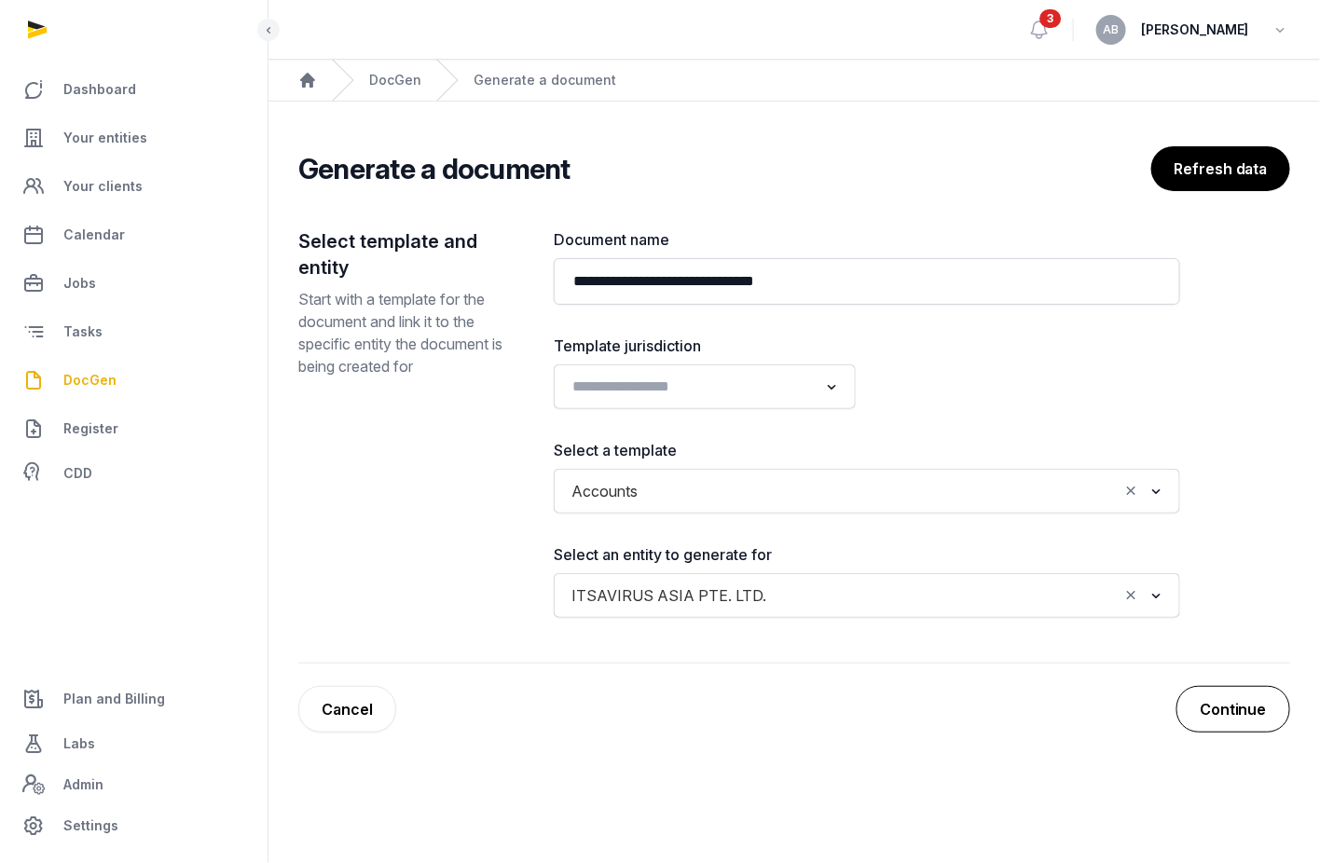
click at [951, 702] on button "Continue" at bounding box center [1233, 709] width 114 height 47
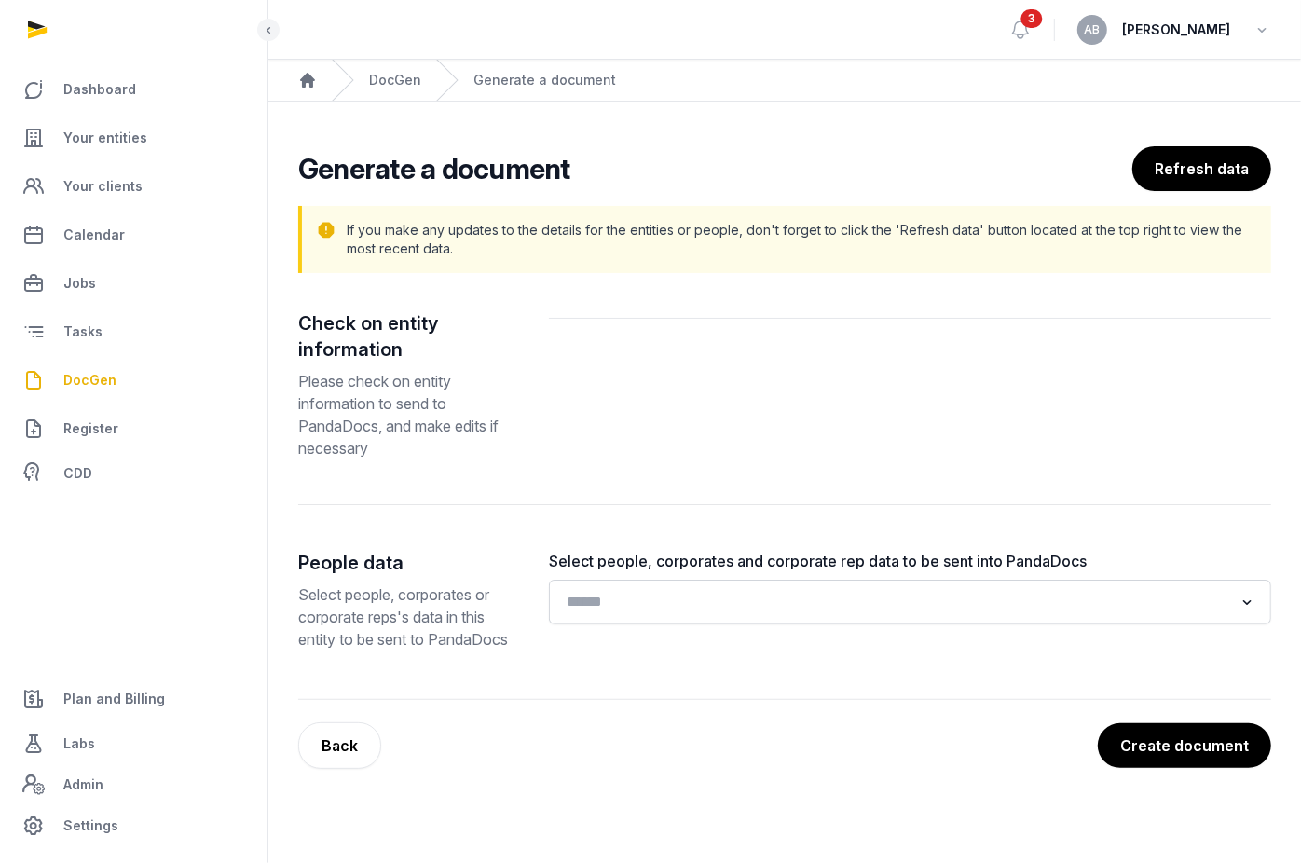
click at [767, 615] on input "Search for option" at bounding box center [896, 602] width 673 height 26
click at [586, 610] on input "Search for option" at bounding box center [896, 602] width 673 height 26
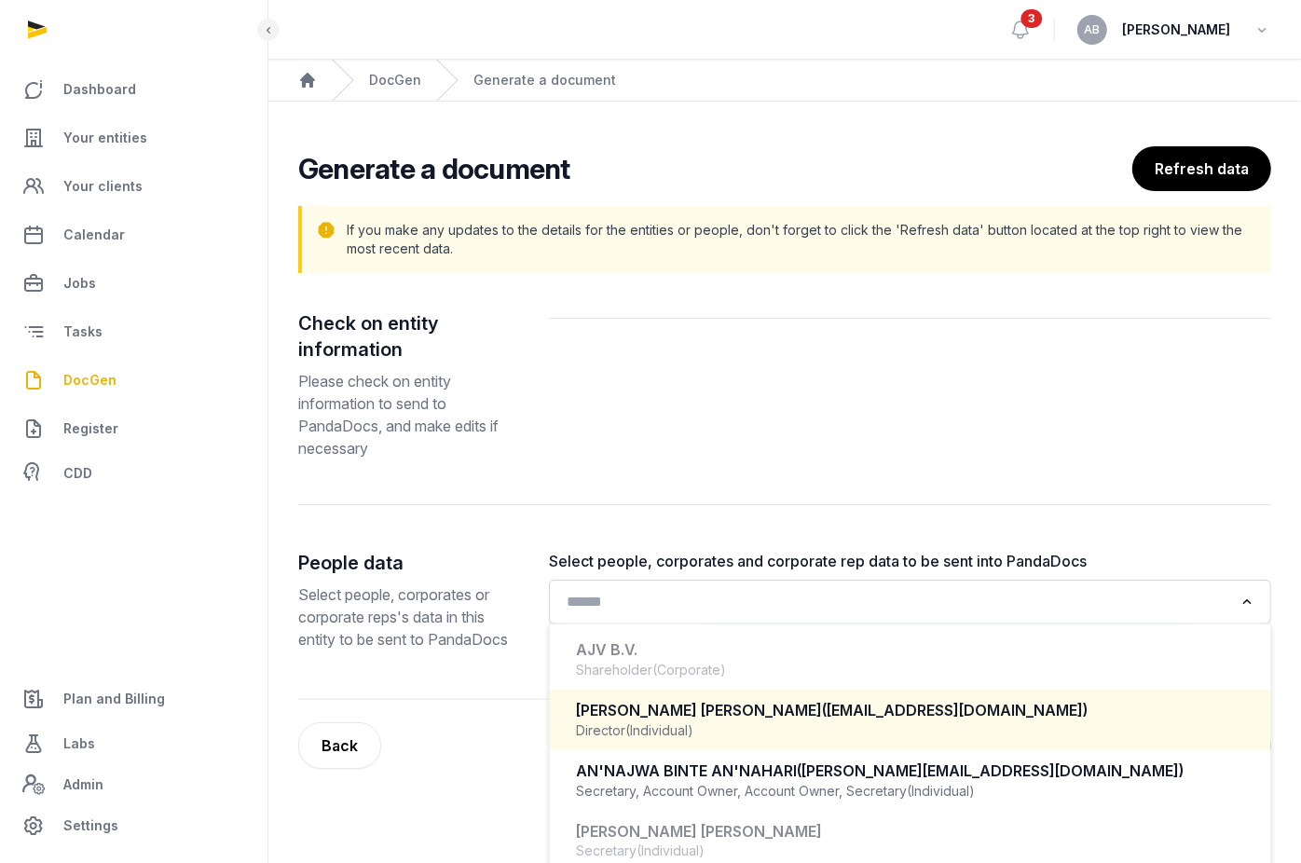
click at [684, 728] on span "(Individual)" at bounding box center [659, 730] width 68 height 19
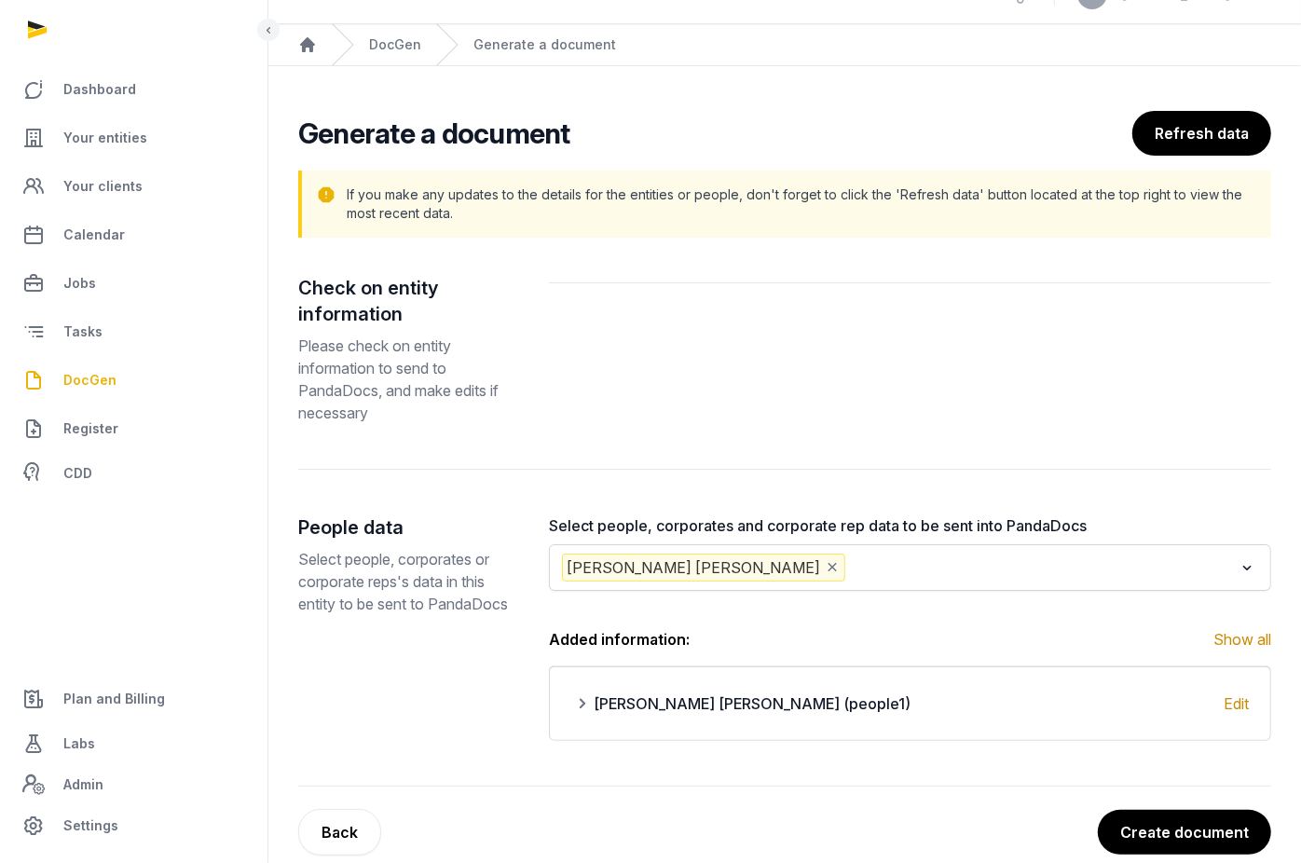
scroll to position [64, 0]
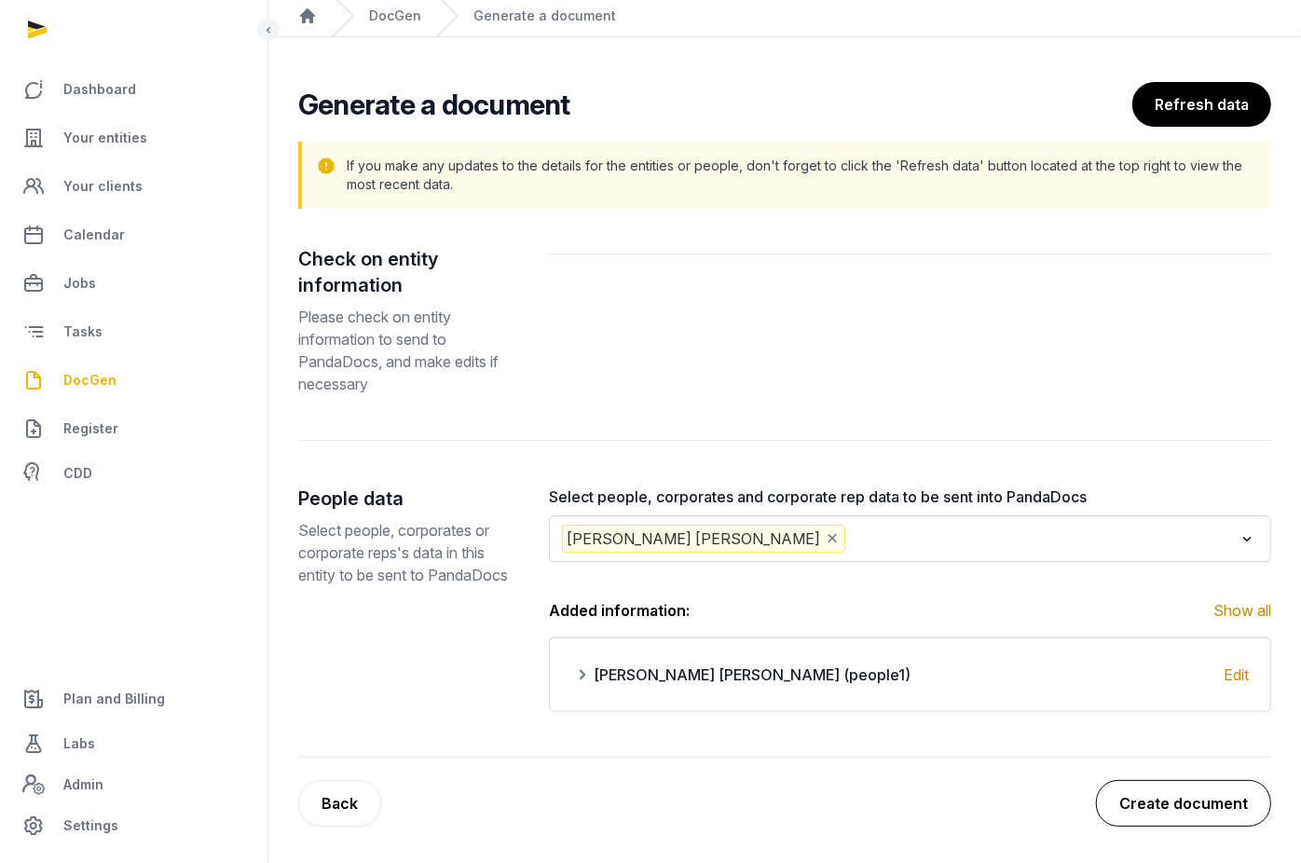
click at [951, 813] on button "Create document" at bounding box center [1183, 803] width 175 height 47
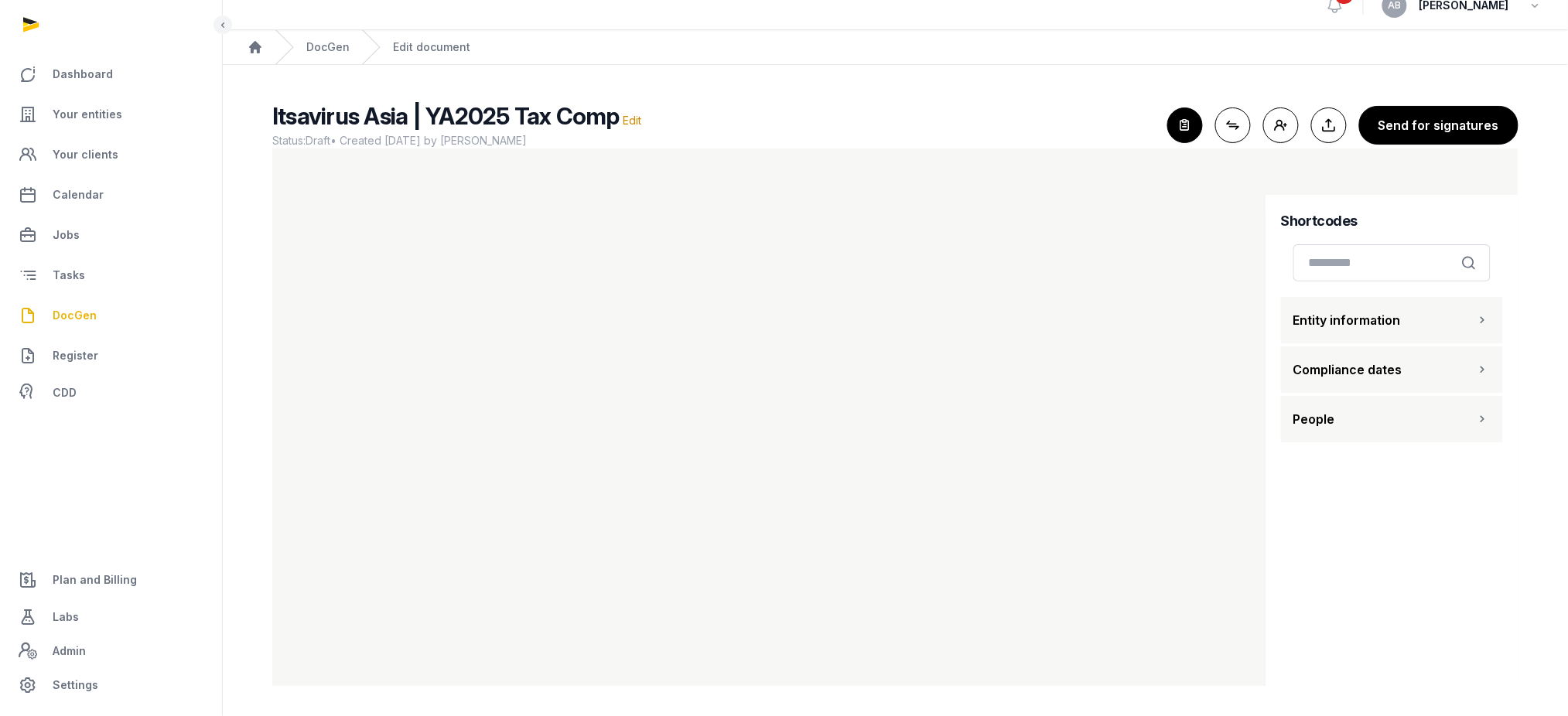
scroll to position [14, 0]
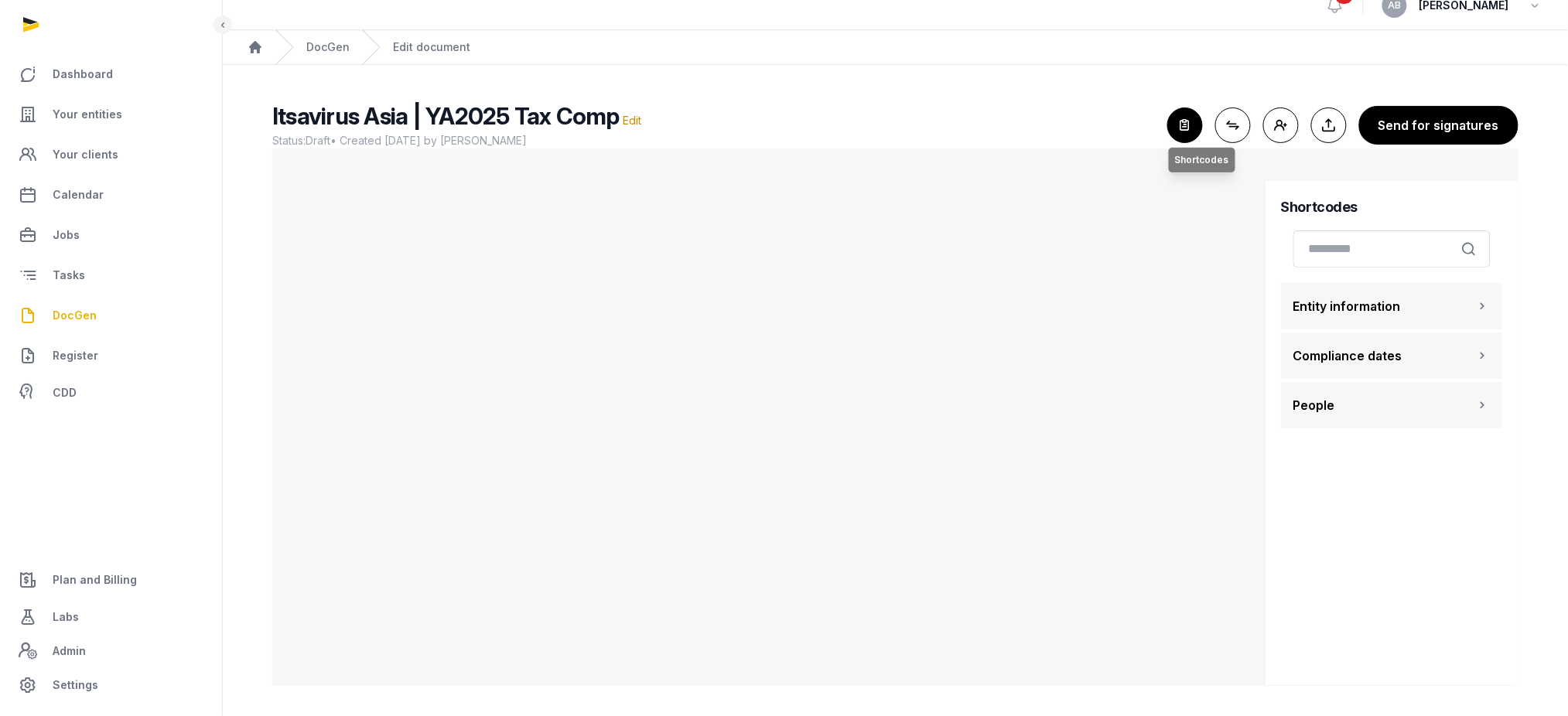
click at [789, 130] on icon "button" at bounding box center [1185, 124] width 34 height 34
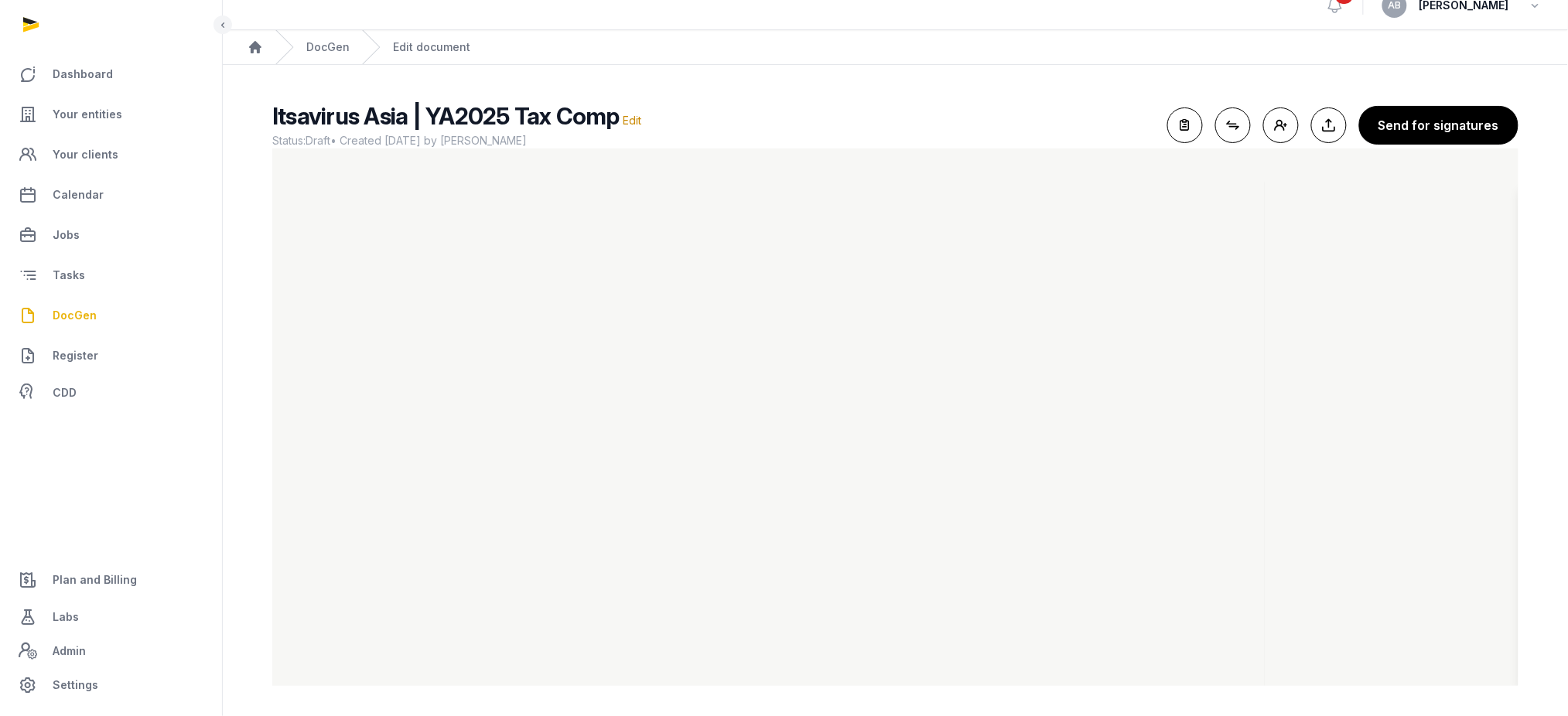
scroll to position [0, 0]
click at [789, 128] on icon "button" at bounding box center [1185, 124] width 34 height 34
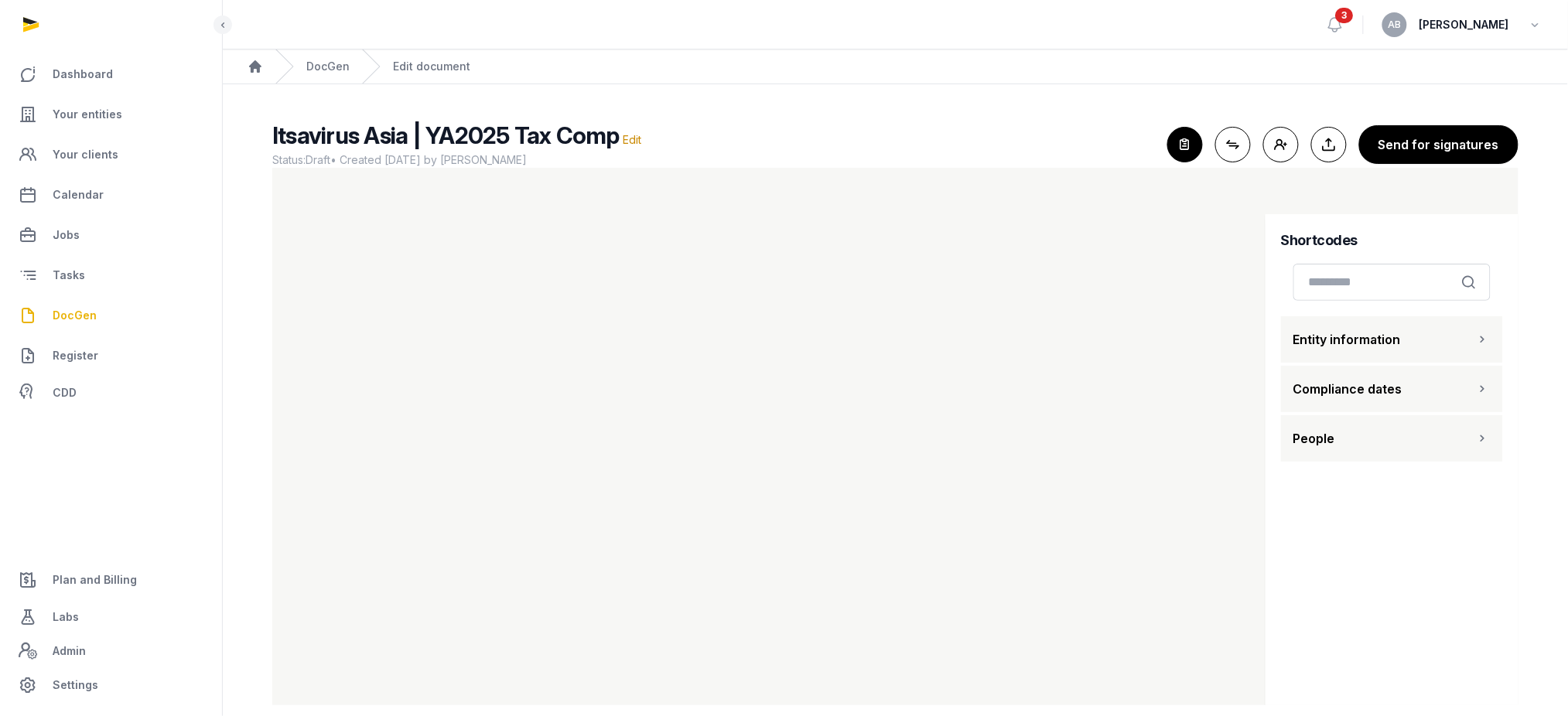
click at [789, 334] on button "Entity information" at bounding box center [1391, 339] width 222 height 46
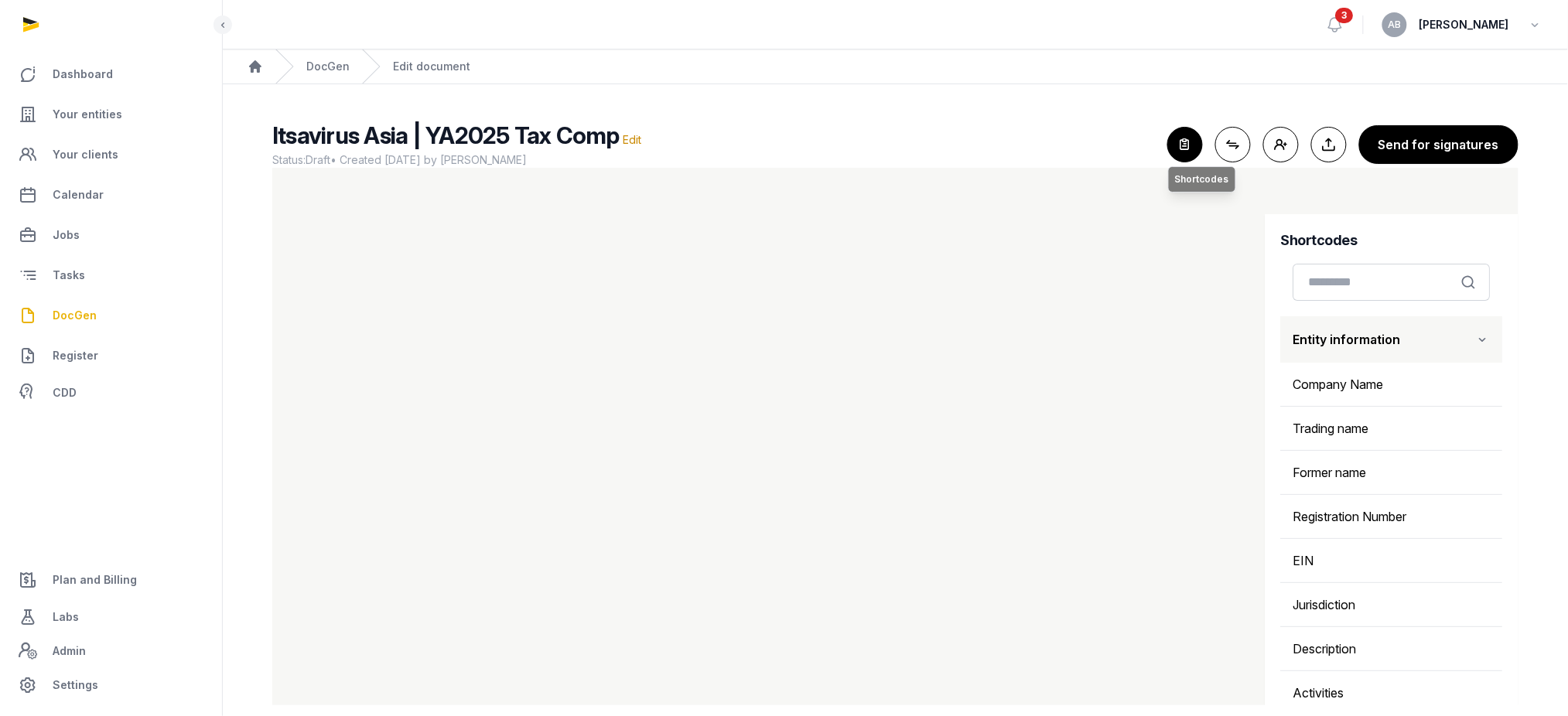
click at [789, 146] on icon "button" at bounding box center [1185, 144] width 34 height 34
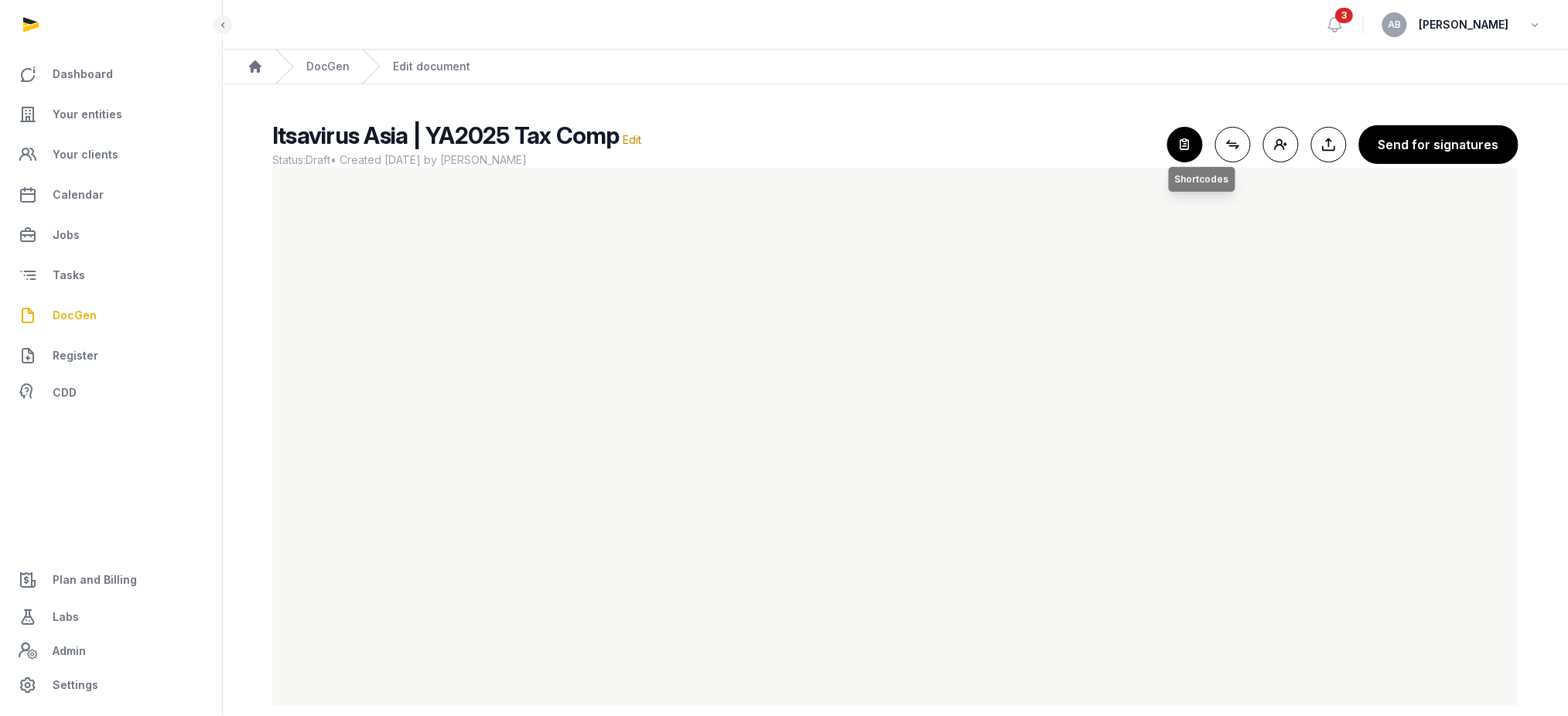
click at [789, 146] on icon "button" at bounding box center [1185, 144] width 34 height 34
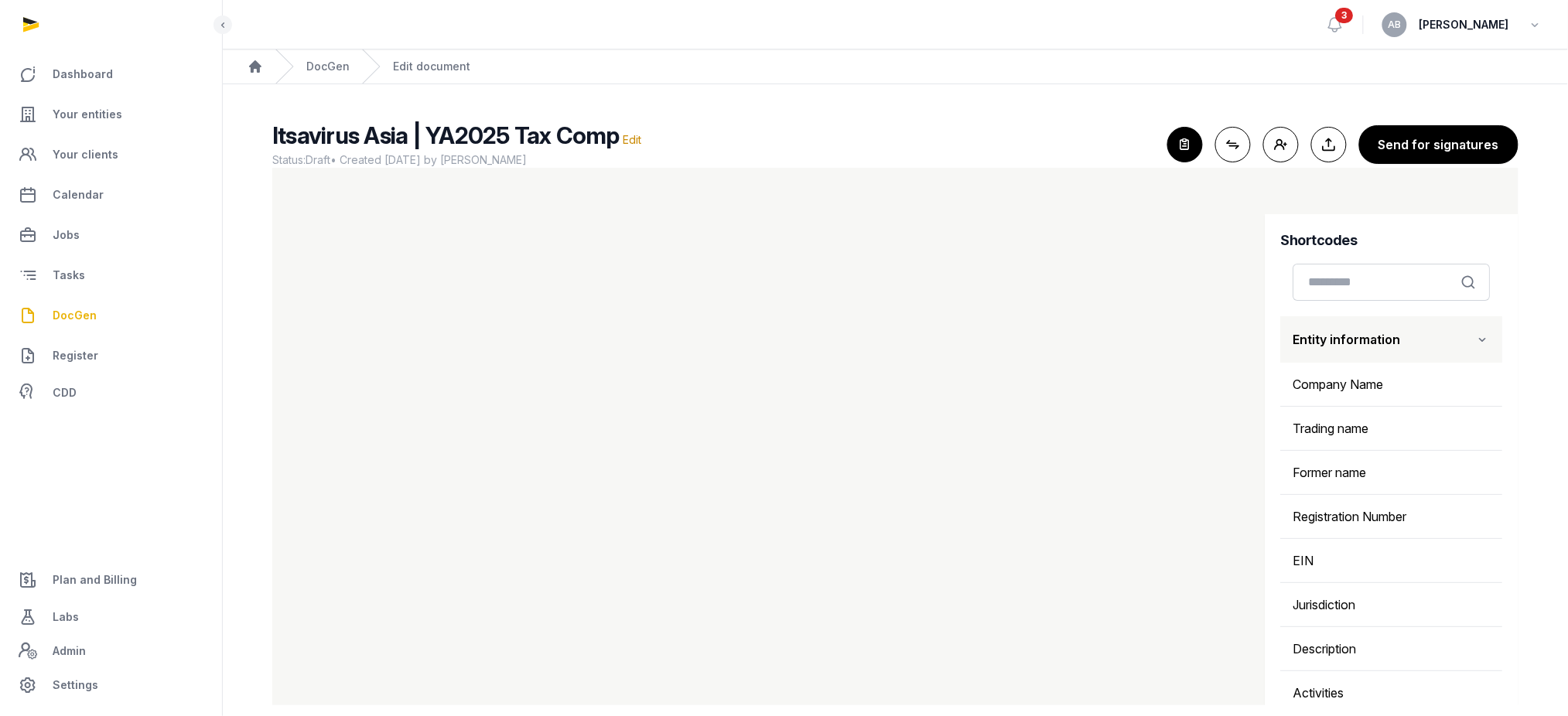
click at [789, 350] on button "Entity information" at bounding box center [1391, 339] width 222 height 46
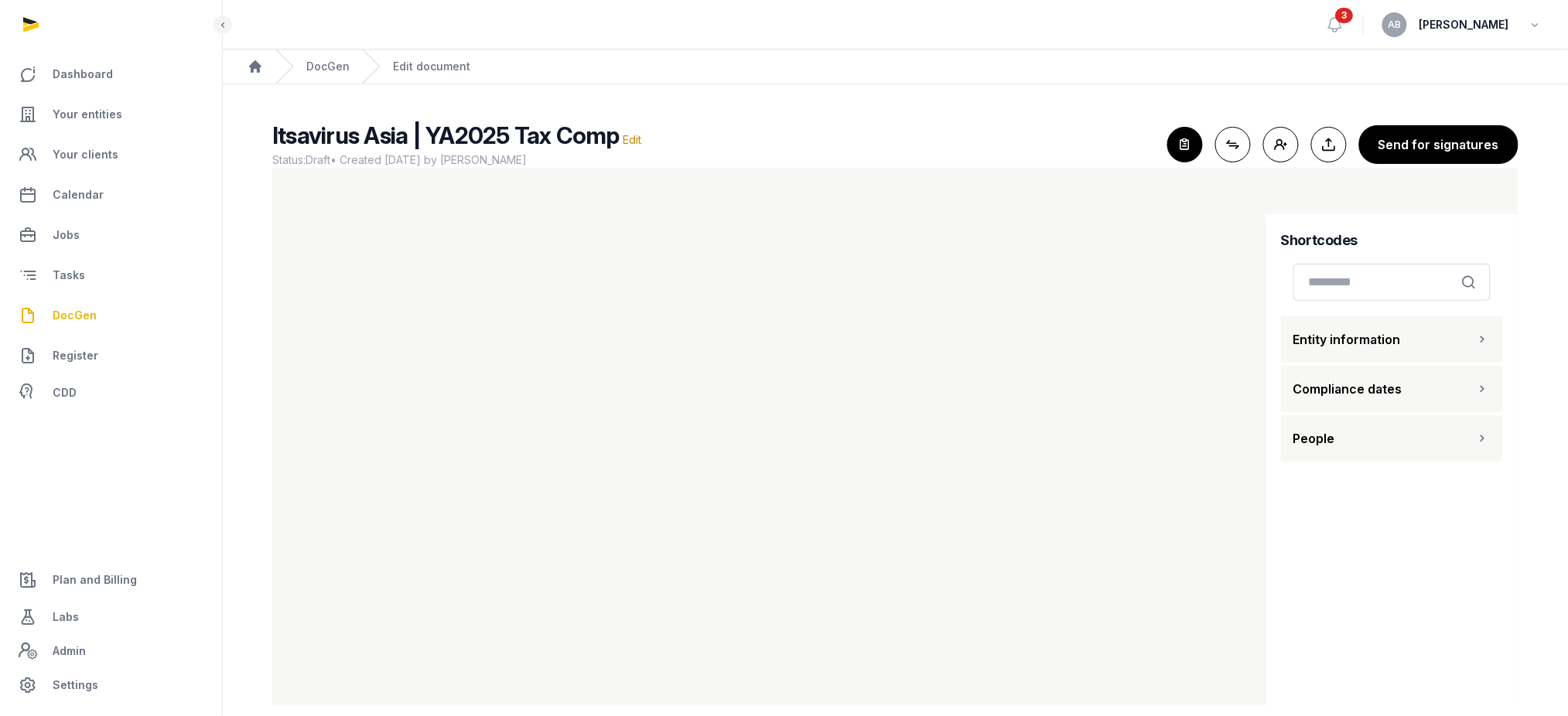
click at [789, 350] on button "Entity information" at bounding box center [1391, 339] width 222 height 46
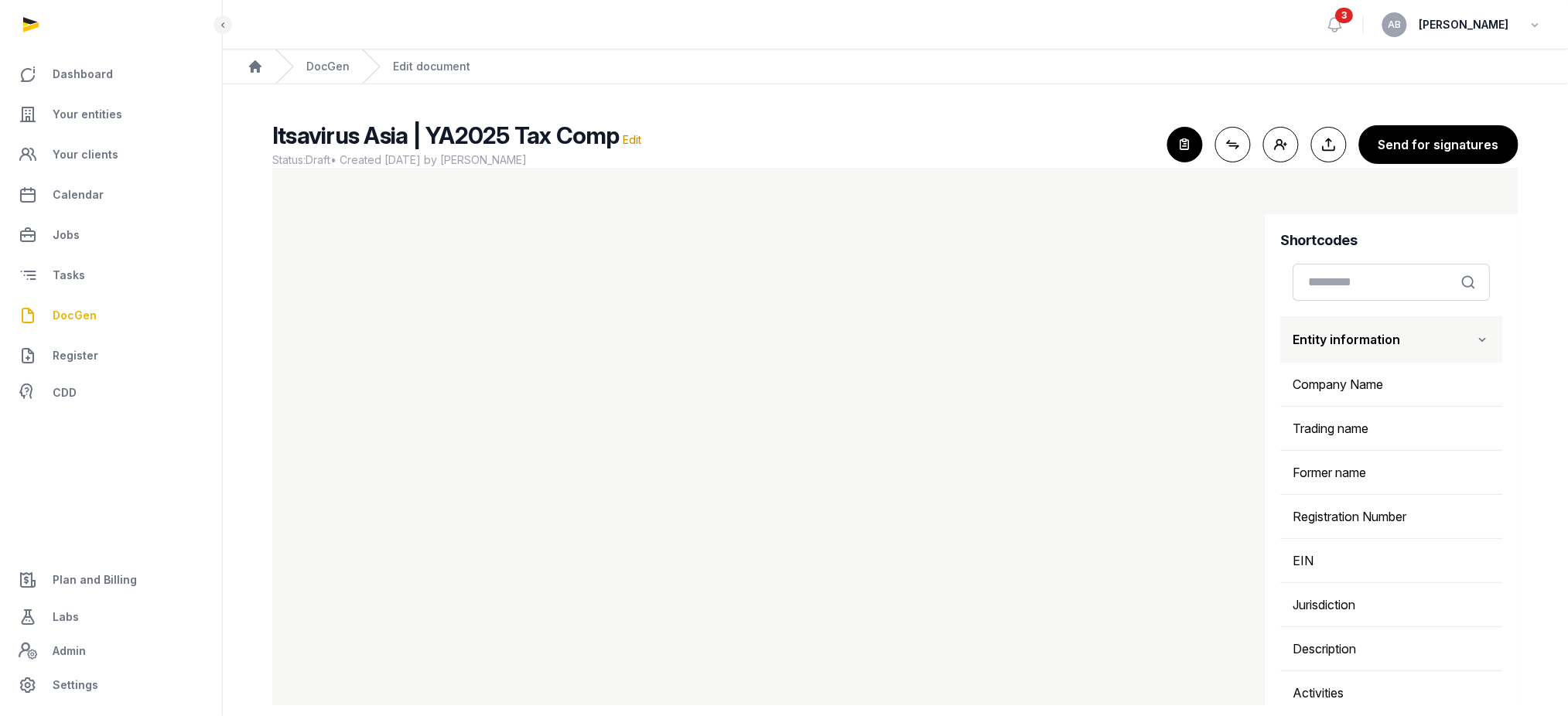
click at [789, 350] on button "Entity information" at bounding box center [1391, 339] width 222 height 46
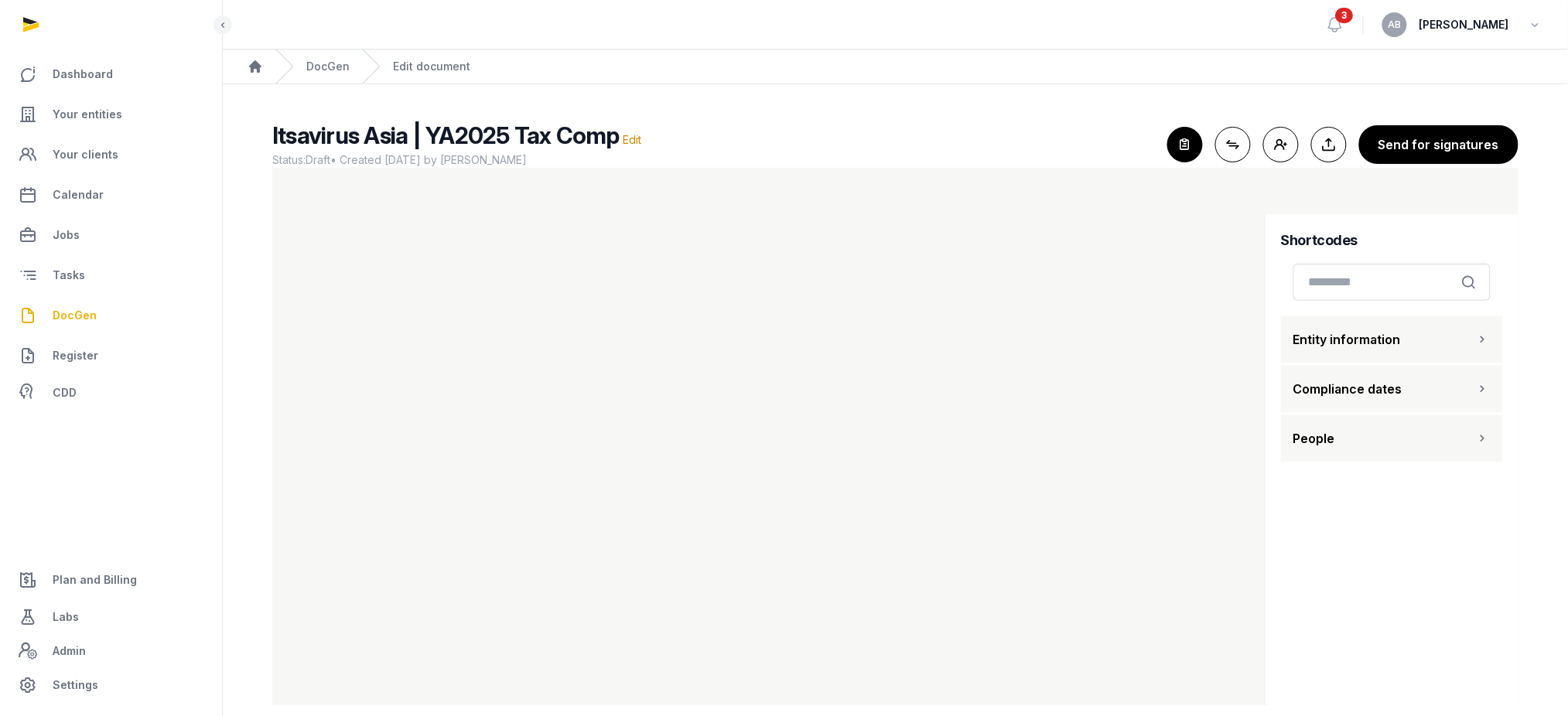
click at [789, 437] on button "People" at bounding box center [1391, 438] width 222 height 46
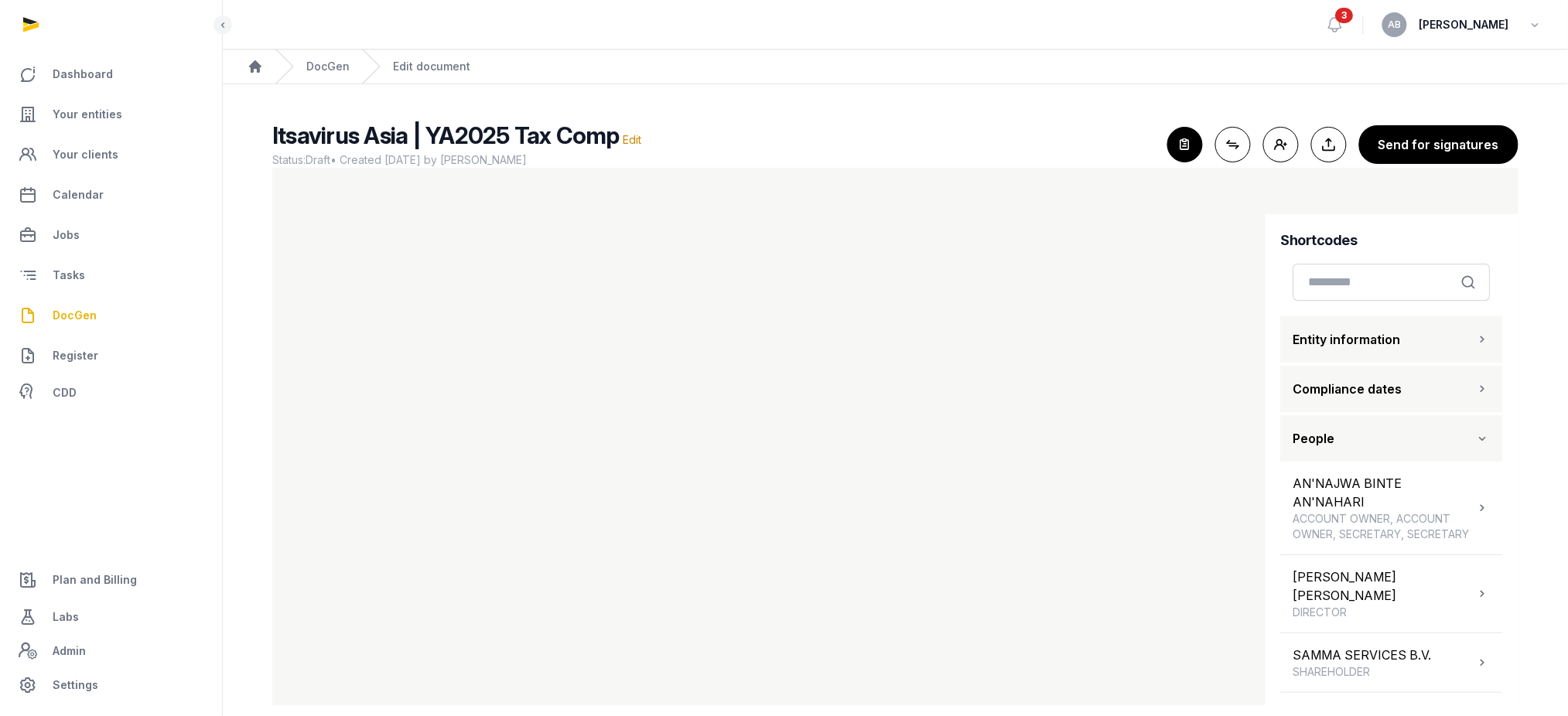
click at [789, 434] on button "People" at bounding box center [1391, 438] width 222 height 46
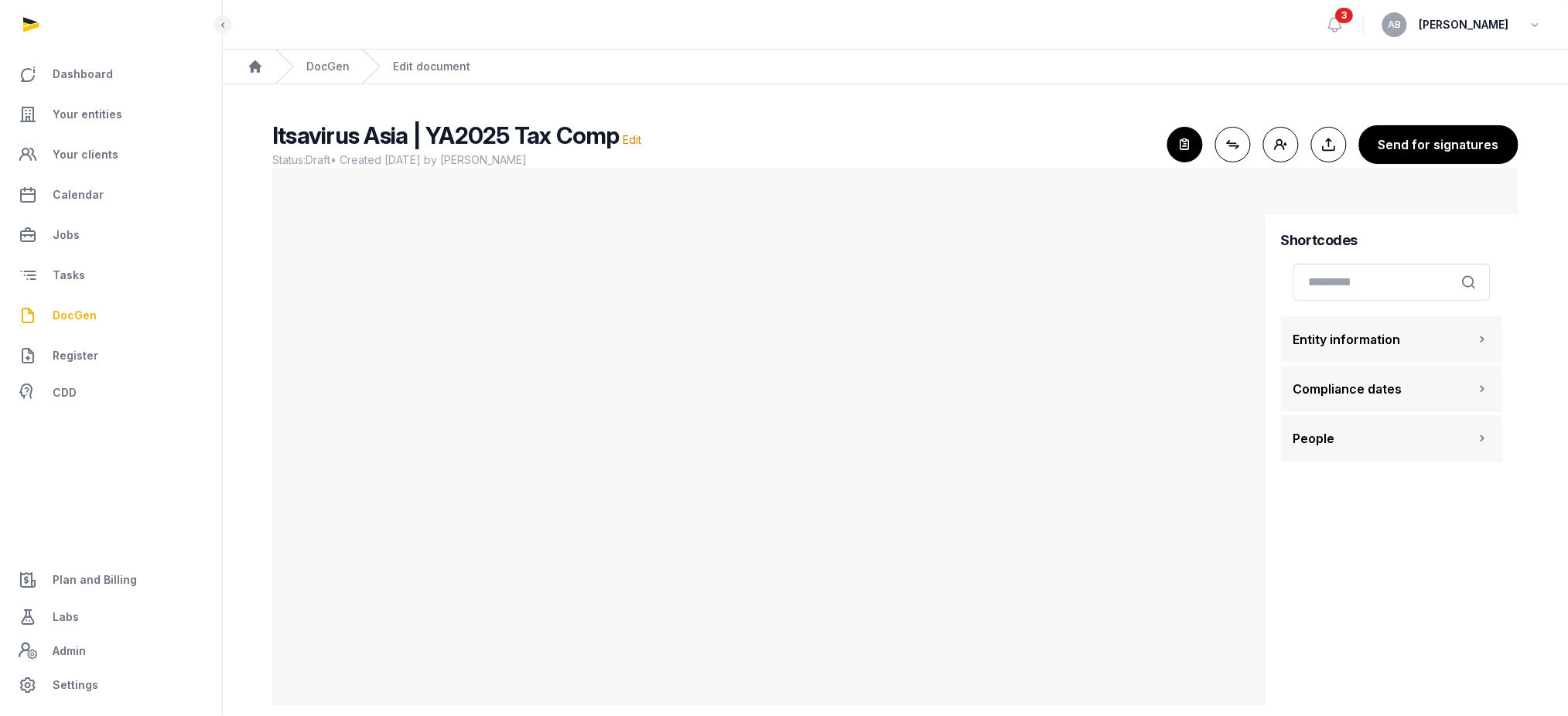
click at [789, 377] on button "Compliance dates" at bounding box center [1391, 389] width 222 height 46
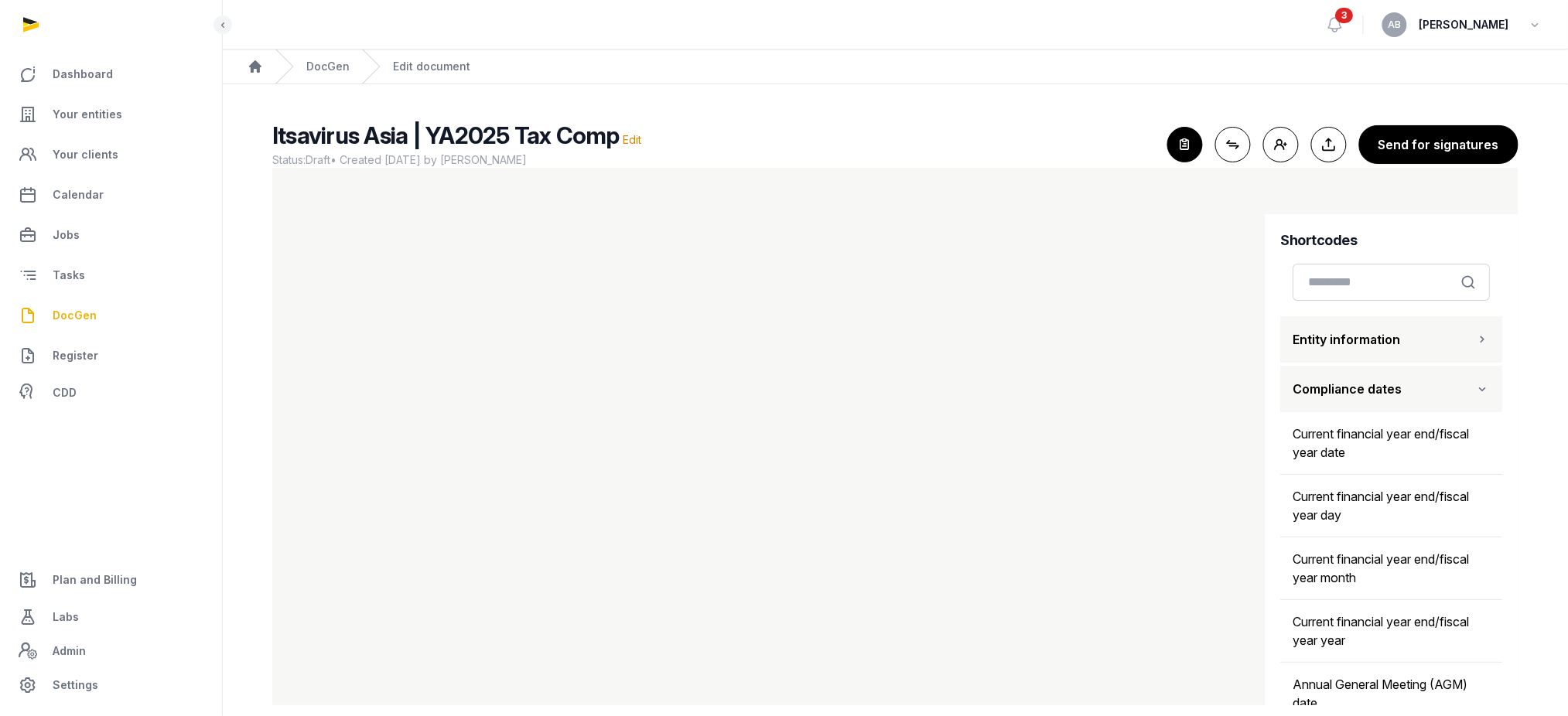
click at [789, 340] on button "Entity information" at bounding box center [1391, 339] width 222 height 46
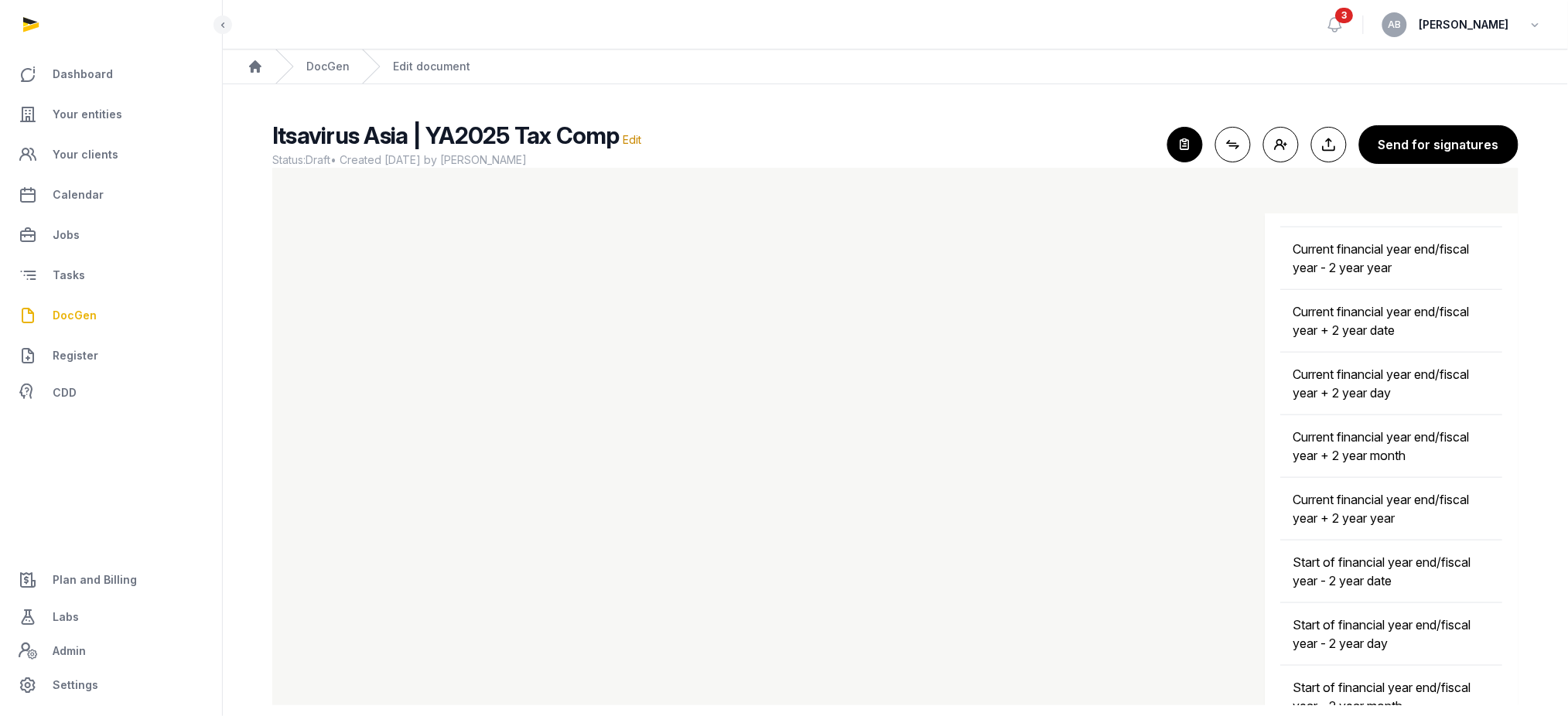
scroll to position [2978, 0]
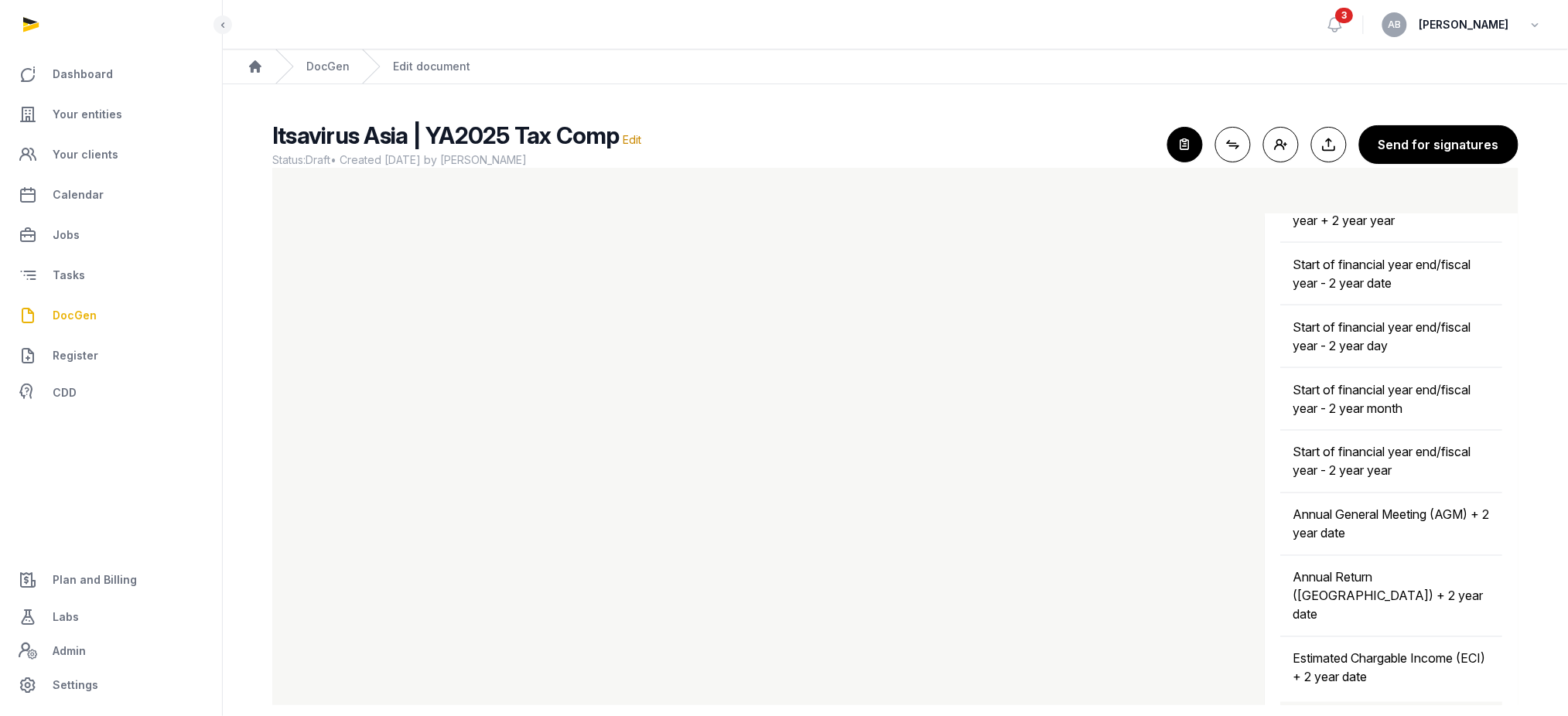
click at [789, 702] on button "People" at bounding box center [1391, 725] width 222 height 46
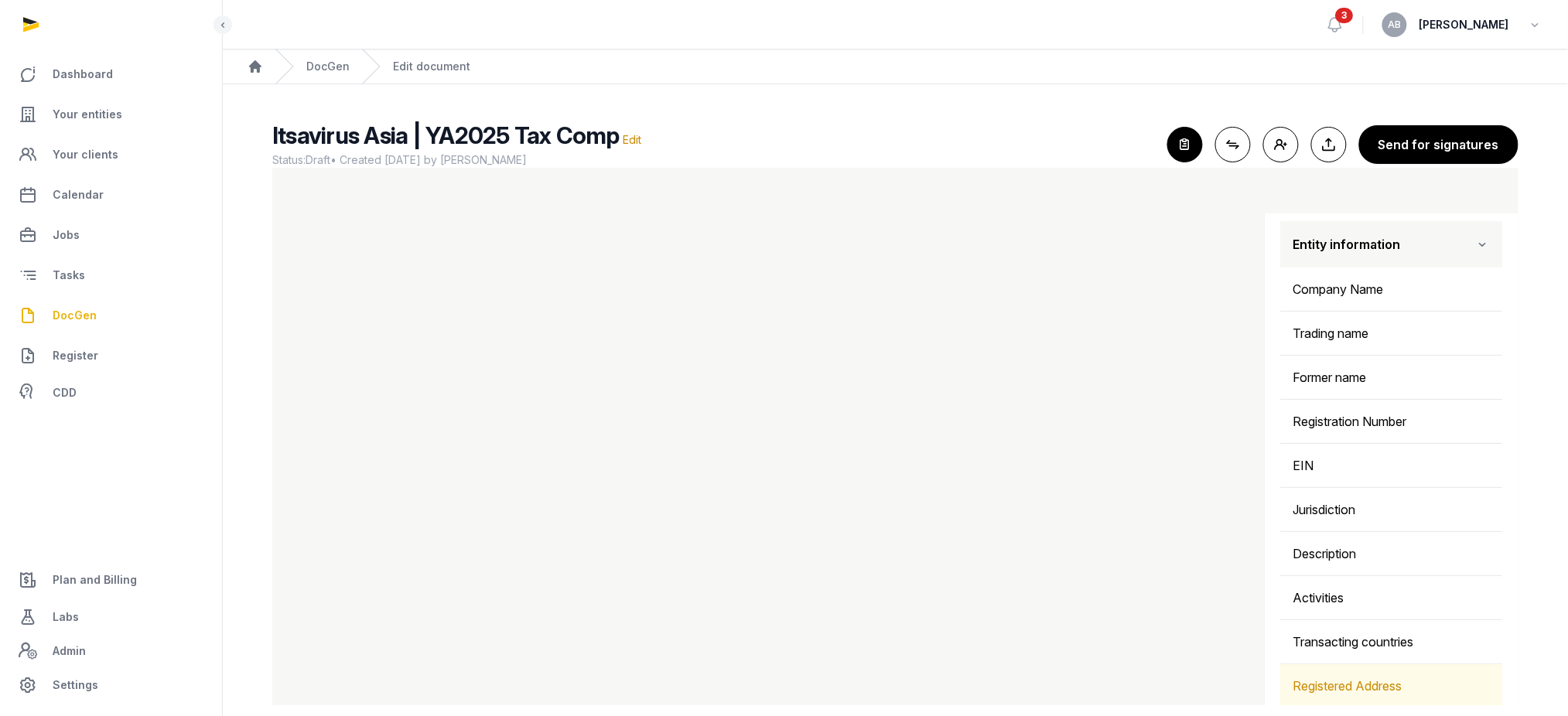
scroll to position [0, 0]
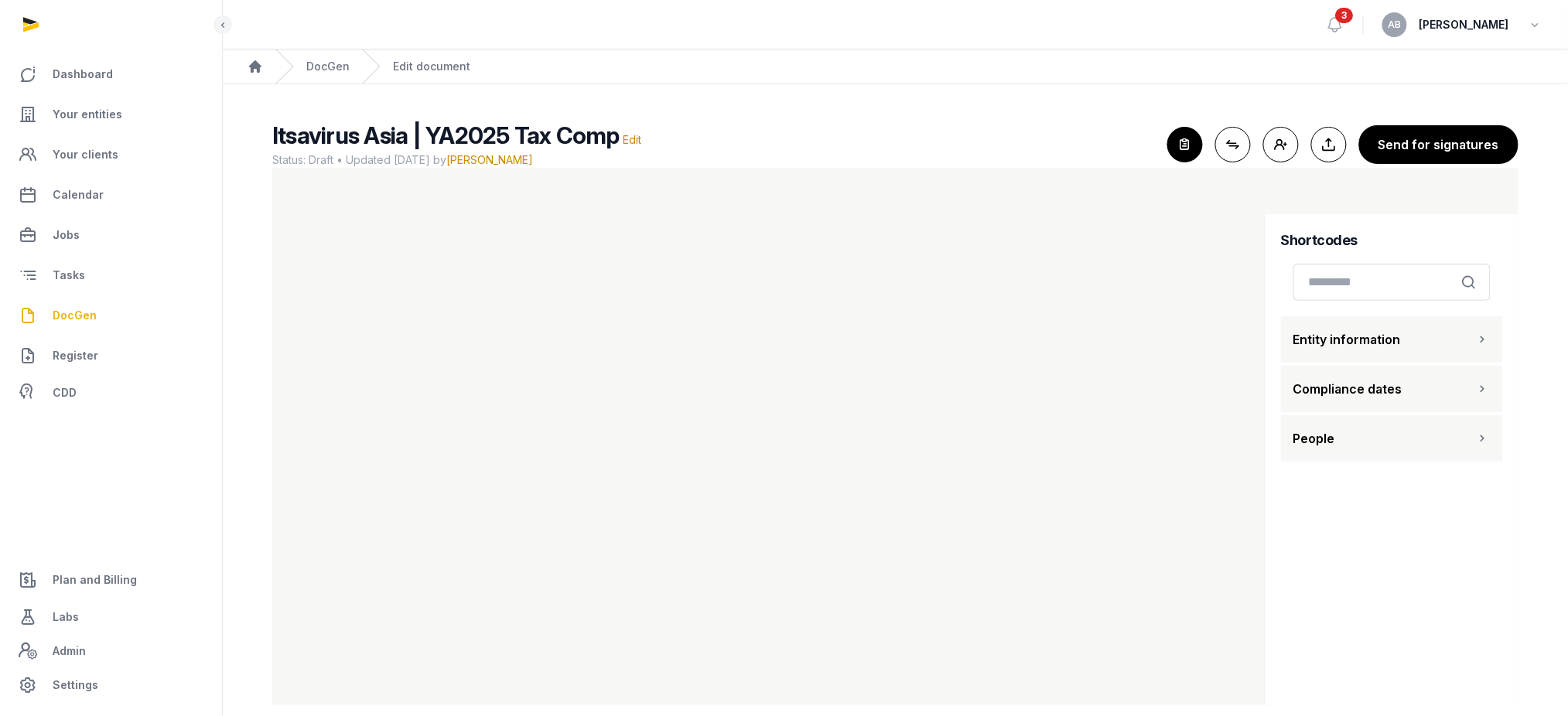
click at [1202, 142] on icon "button" at bounding box center [1185, 144] width 34 height 34
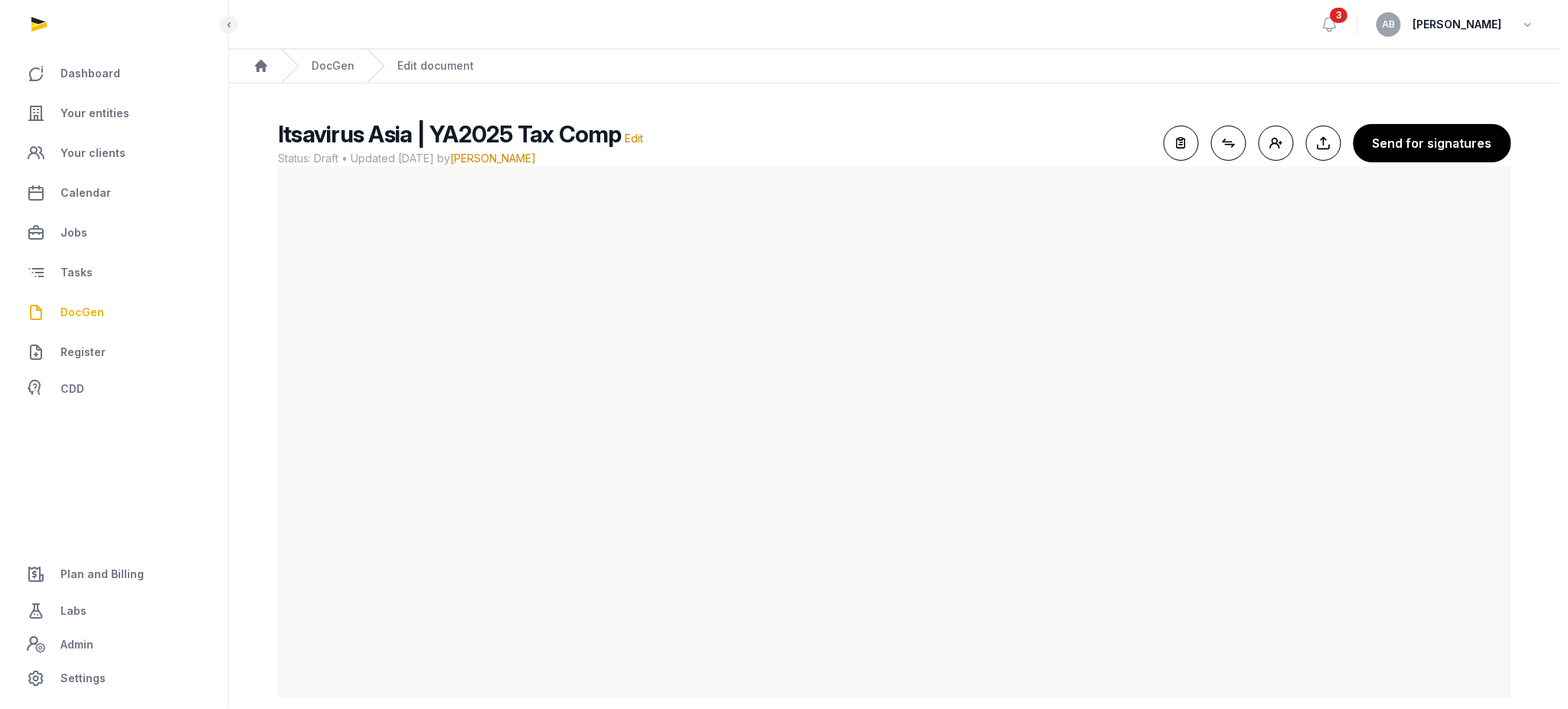
scroll to position [19, 0]
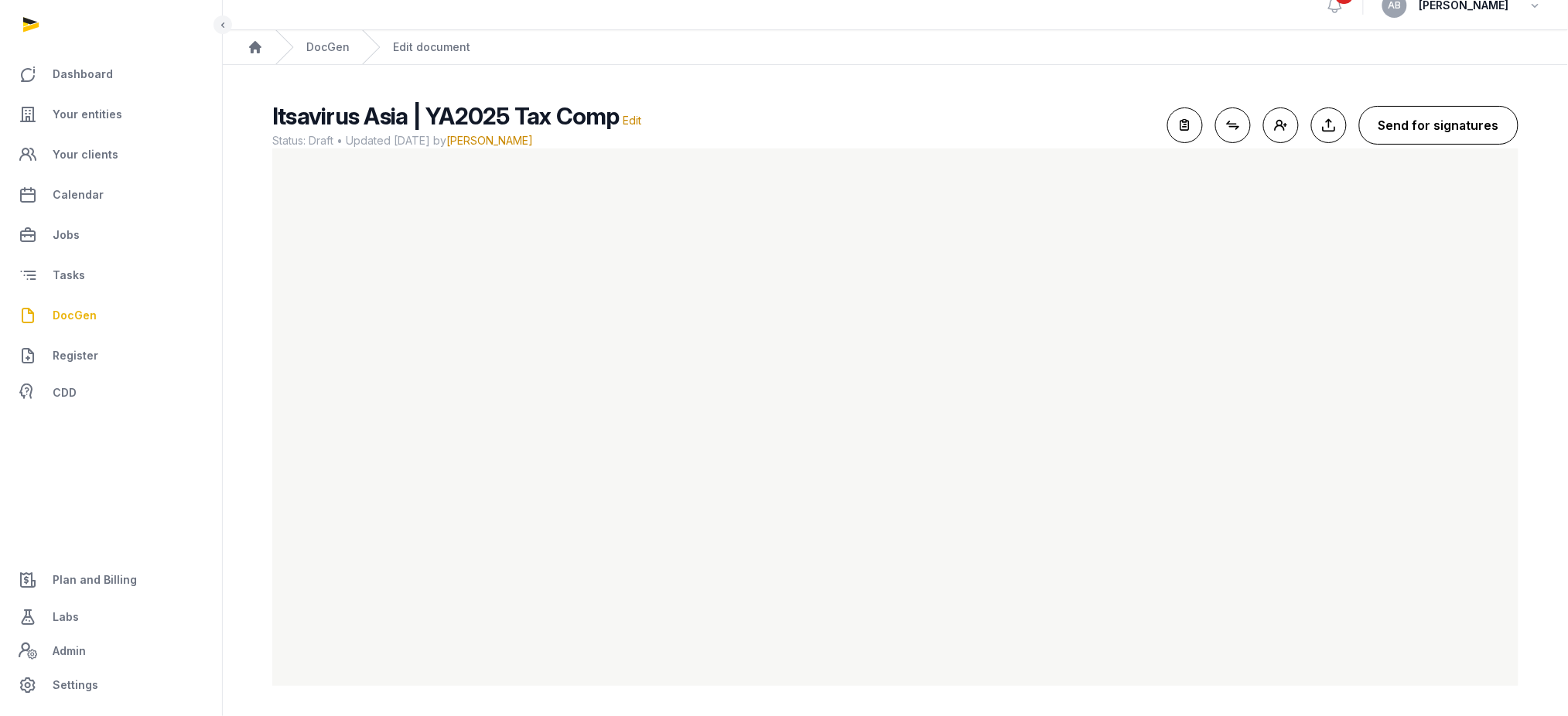
click at [1448, 114] on button "Send for signatures" at bounding box center [1439, 125] width 159 height 39
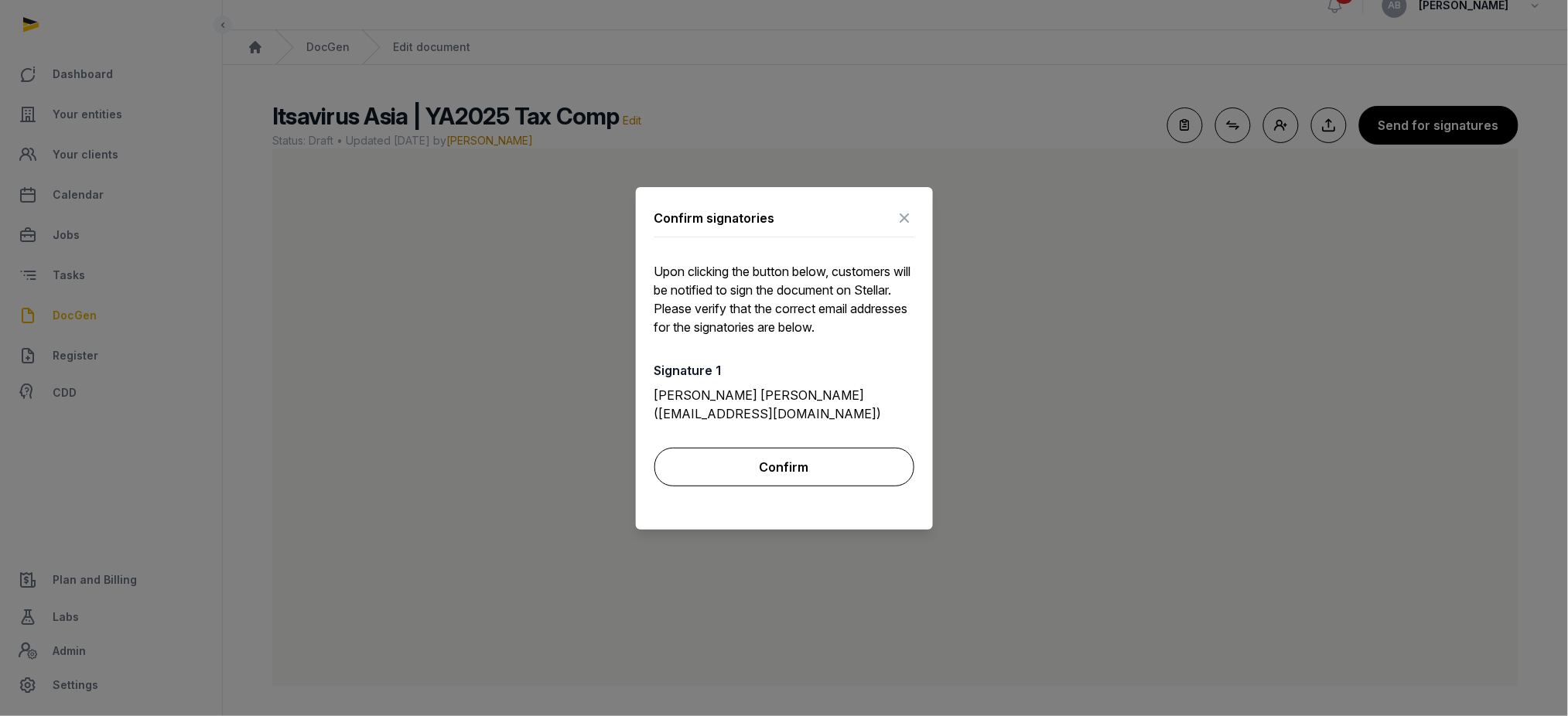
click at [835, 470] on button "Confirm" at bounding box center [784, 467] width 260 height 39
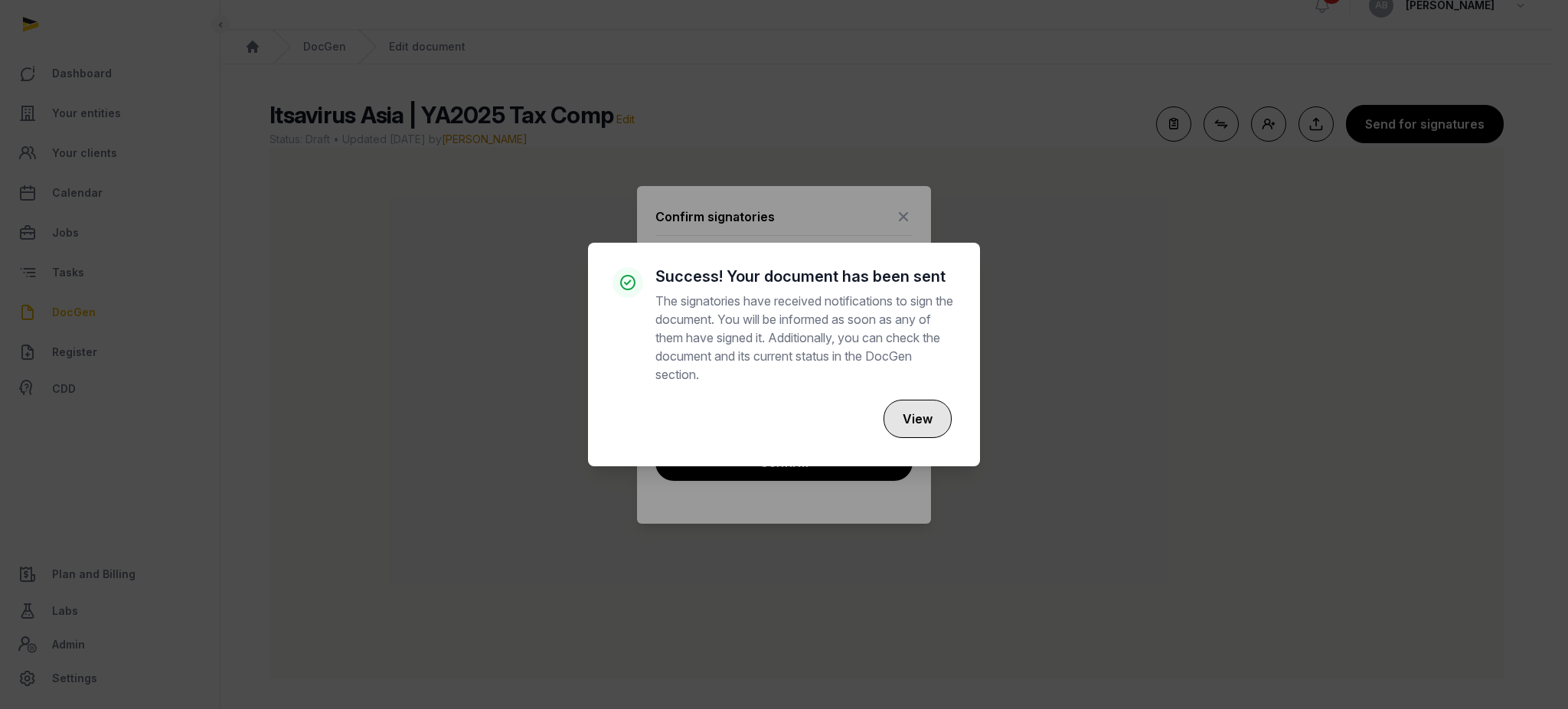
click at [915, 428] on button "View" at bounding box center [917, 418] width 68 height 39
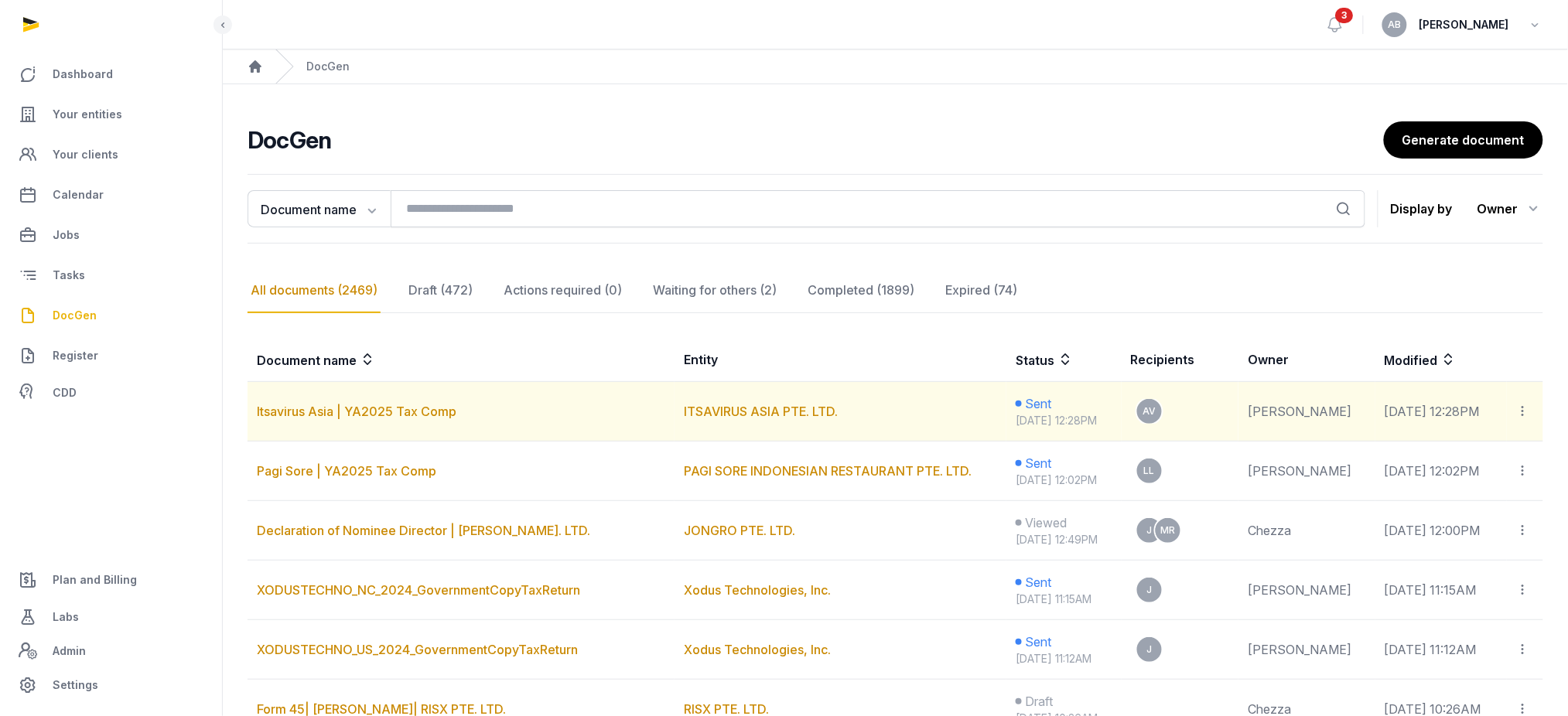
click at [1521, 416] on icon at bounding box center [1523, 412] width 14 height 17
click at [1498, 445] on div "Copy links" at bounding box center [1463, 453] width 109 height 18
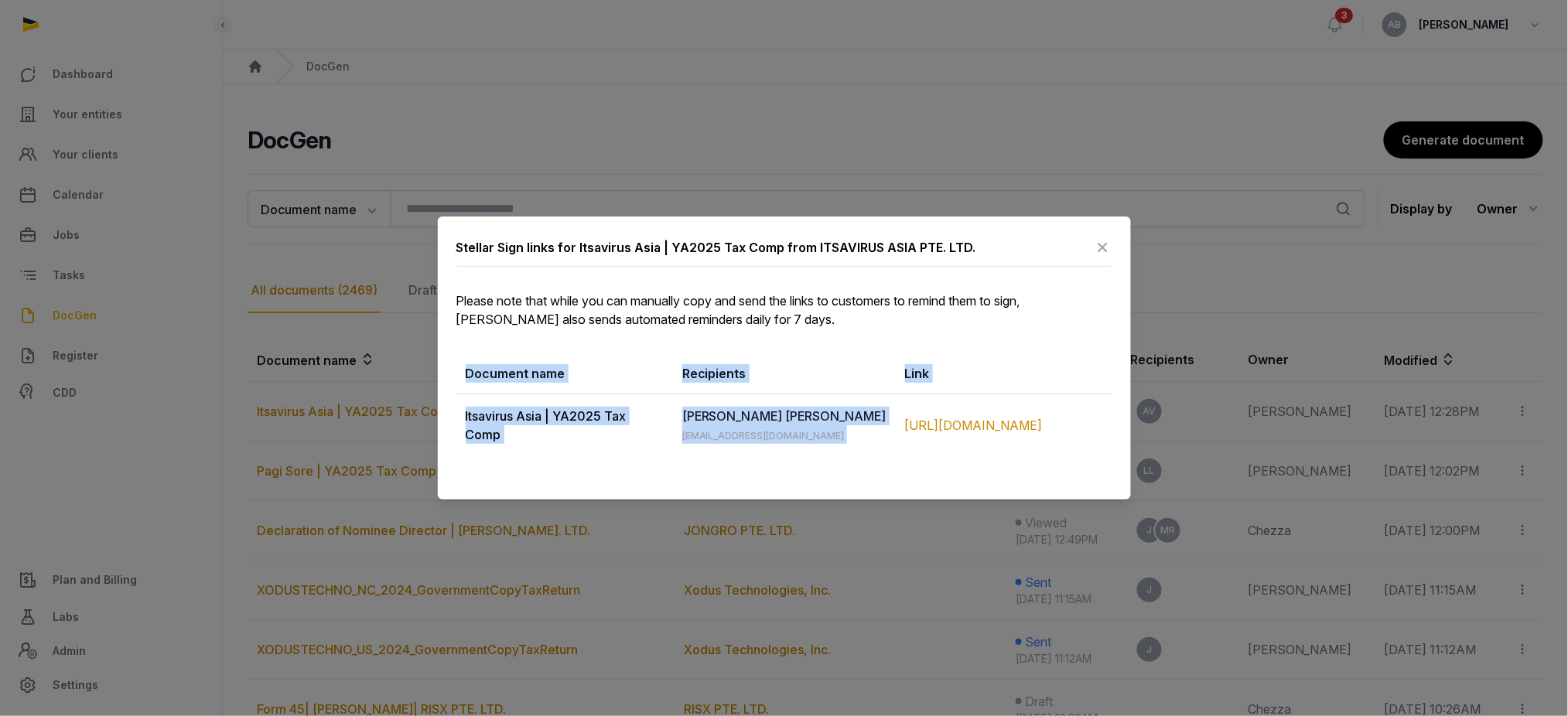
drag, startPoint x: 898, startPoint y: 402, endPoint x: 1062, endPoint y: 456, distance: 172.7
click at [1062, 456] on div "Stellar Sign links for Itsavirus Asia | YA2025 Tax Comp from ITSAVIRUS ASIA PTE…" at bounding box center [784, 358] width 693 height 283
copy table "Document name Recipients Link Itsavirus Asia | YA2025 Tax Comp ALBERTUS JOCHEM …"
